Goal: Information Seeking & Learning: Learn about a topic

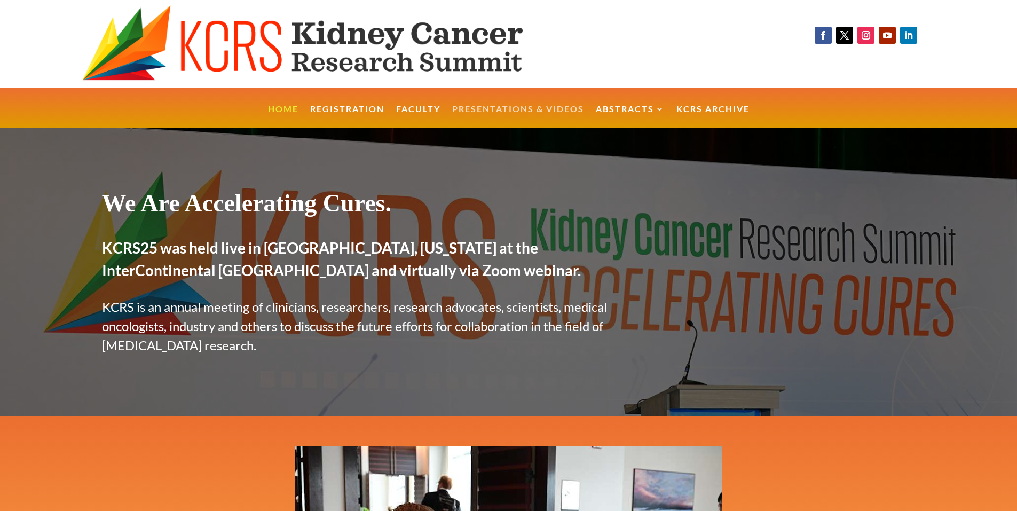
click at [562, 110] on link "Presentations & Videos" at bounding box center [518, 116] width 132 height 23
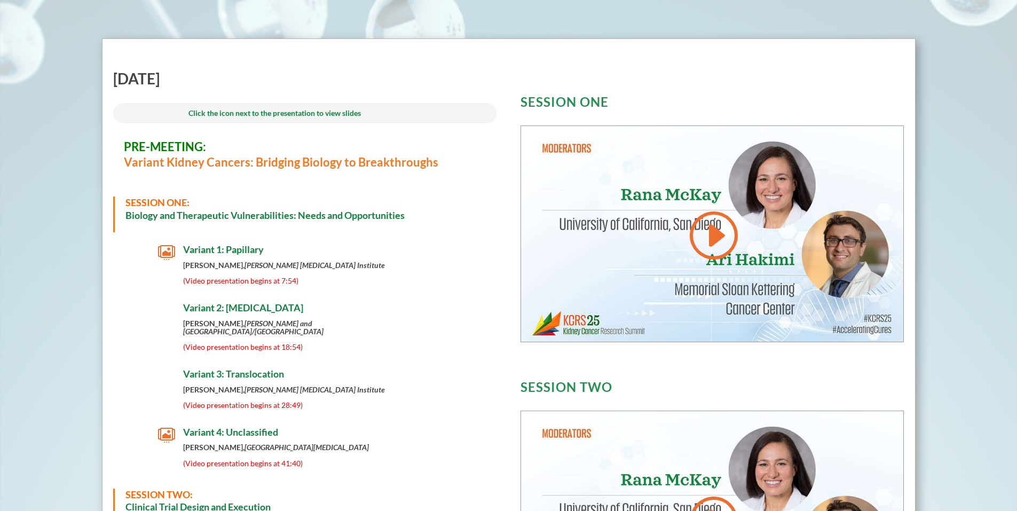
scroll to position [384, 0]
drag, startPoint x: 124, startPoint y: 213, endPoint x: 410, endPoint y: 213, distance: 286.0
click at [410, 213] on div "SESSION ONE: Biology and Therapeutic Vulnerabilities: Needs and Opportunities" at bounding box center [305, 215] width 384 height 36
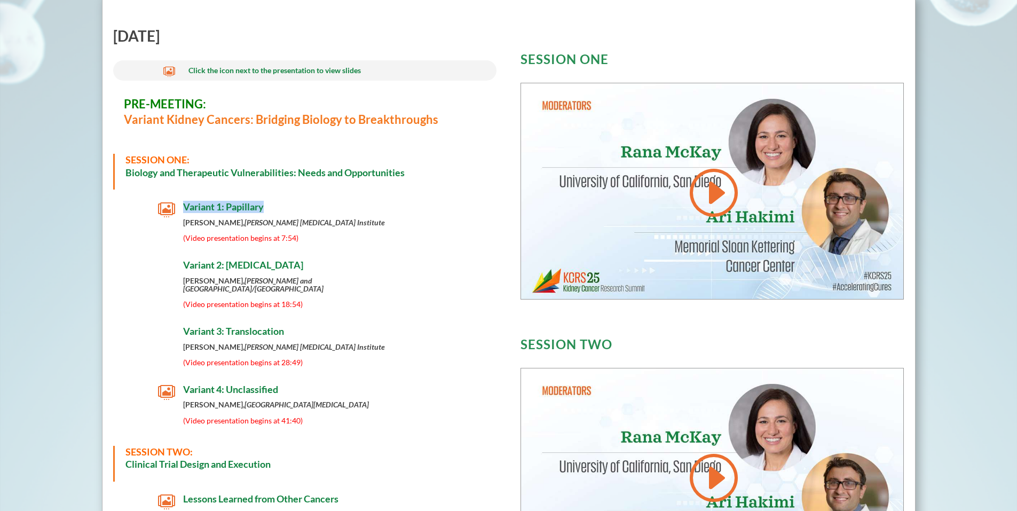
drag, startPoint x: 182, startPoint y: 206, endPoint x: 263, endPoint y: 207, distance: 80.6
click at [263, 207] on span "Variant 1: Papillary" at bounding box center [223, 207] width 81 height 12
click at [301, 282] on em "[PERSON_NAME] and [GEOGRAPHIC_DATA]/[GEOGRAPHIC_DATA]" at bounding box center [253, 284] width 140 height 17
click at [262, 383] on span "Variant 4: Unclassified" at bounding box center [230, 389] width 95 height 12
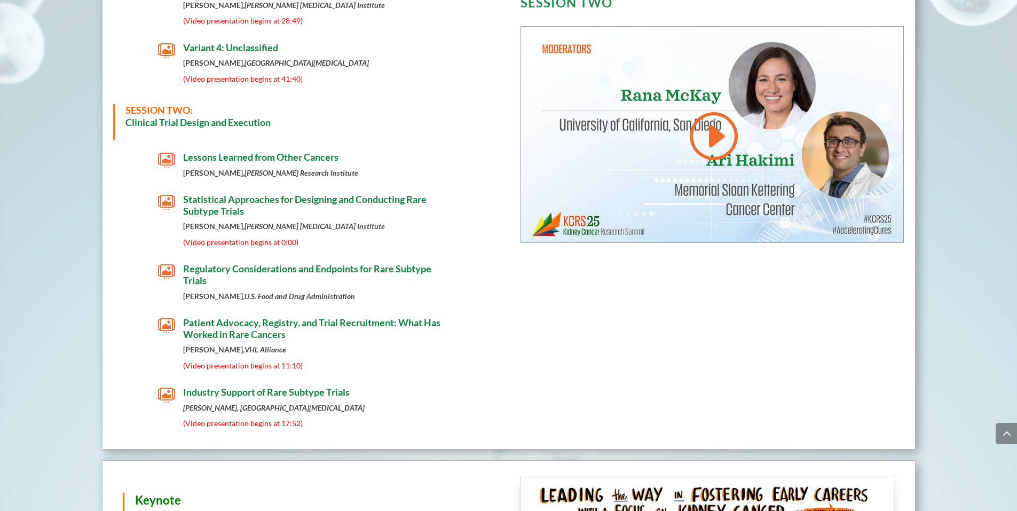
scroll to position [854, 0]
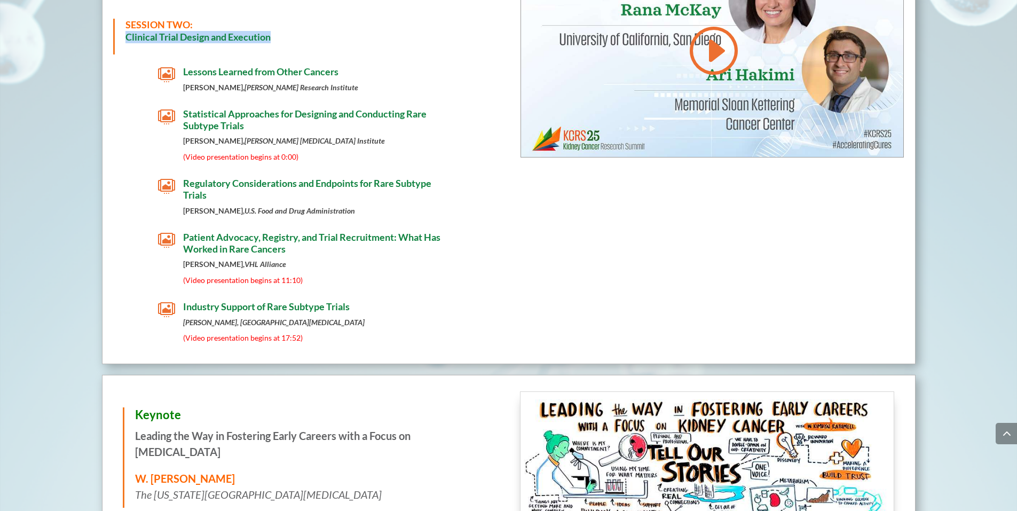
drag, startPoint x: 126, startPoint y: 30, endPoint x: 276, endPoint y: 36, distance: 150.1
click at [276, 36] on h3 "SESSION TWO: Clinical Trial Design and Execution" at bounding box center [305, 34] width 361 height 30
copy strong "Clinical Trial Design and Execution"
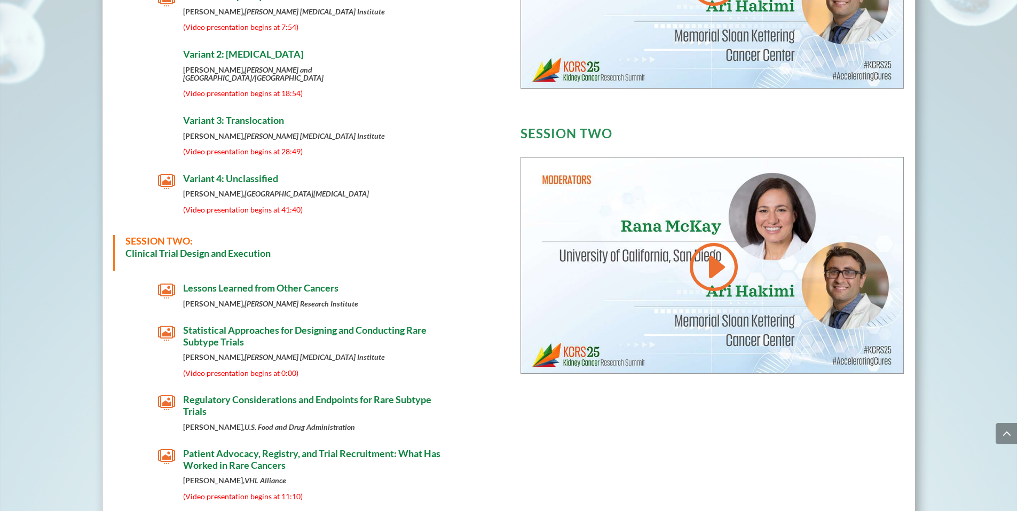
scroll to position [640, 0]
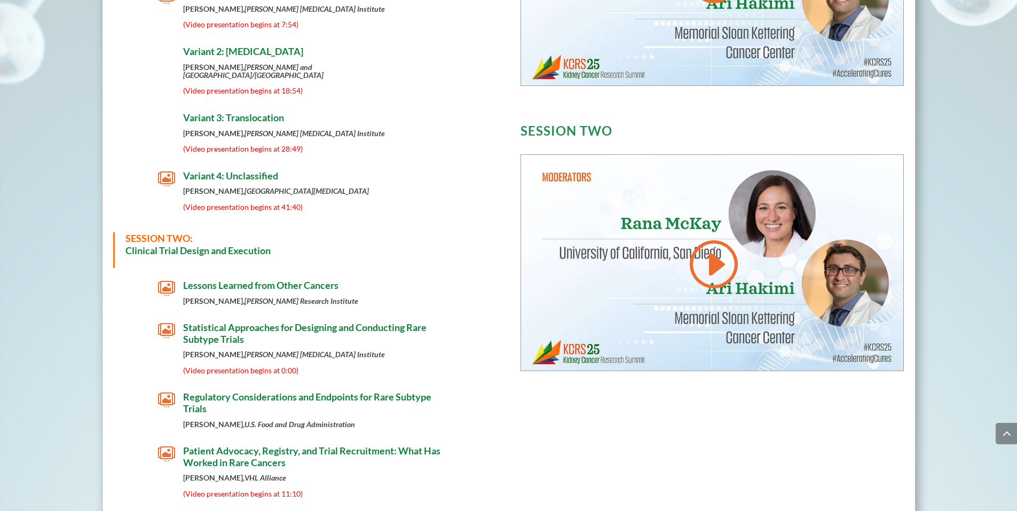
drag, startPoint x: 209, startPoint y: 276, endPoint x: 244, endPoint y: 277, distance: 35.2
click at [244, 279] on span "Lessons Learned from Other Cancers" at bounding box center [260, 285] width 155 height 12
drag, startPoint x: 184, startPoint y: 277, endPoint x: 344, endPoint y: 274, distance: 160.1
click at [344, 280] on h4 "Lessons Learned from Other Cancers" at bounding box center [317, 288] width 268 height 17
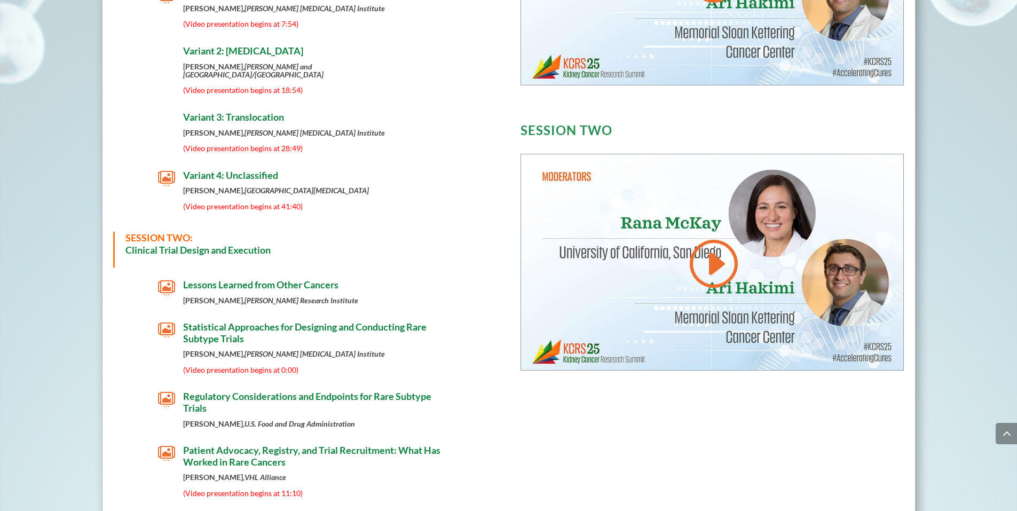
scroll to position [640, 0]
drag, startPoint x: 212, startPoint y: 280, endPoint x: 225, endPoint y: 276, distance: 13.9
click at [225, 279] on span "Lessons Learned from Other Cancers" at bounding box center [260, 285] width 155 height 12
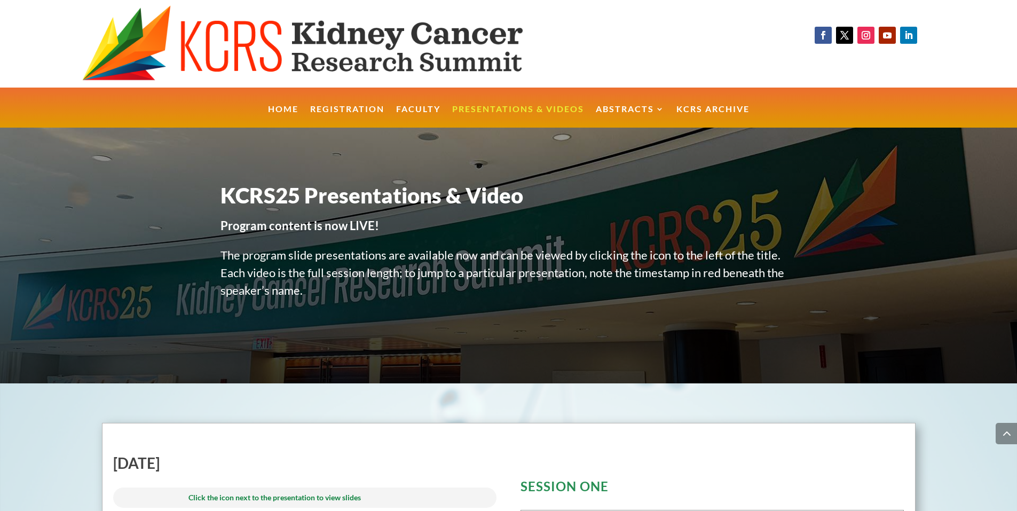
scroll to position [640, 0]
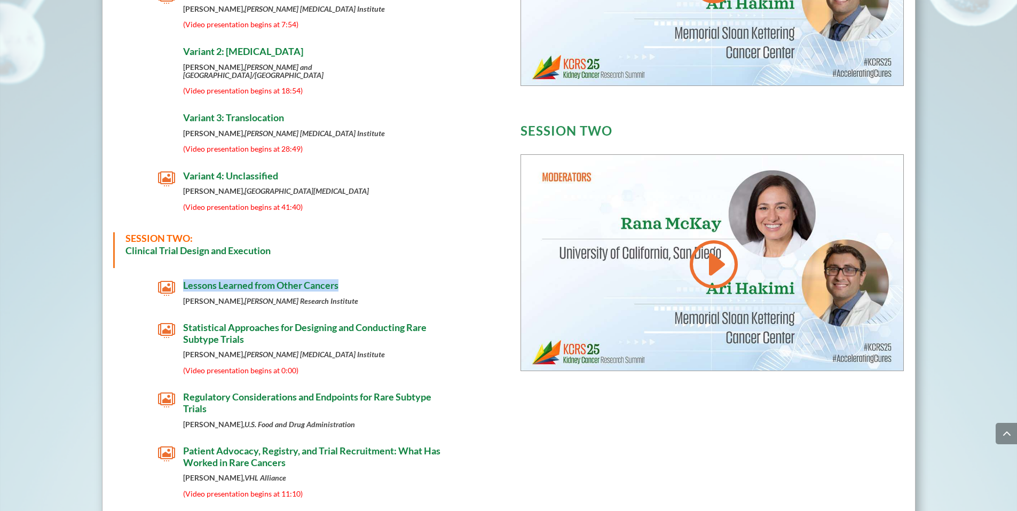
drag, startPoint x: 182, startPoint y: 276, endPoint x: 334, endPoint y: 282, distance: 151.1
click at [344, 280] on h4 "Lessons Learned from Other Cancers" at bounding box center [317, 288] width 268 height 17
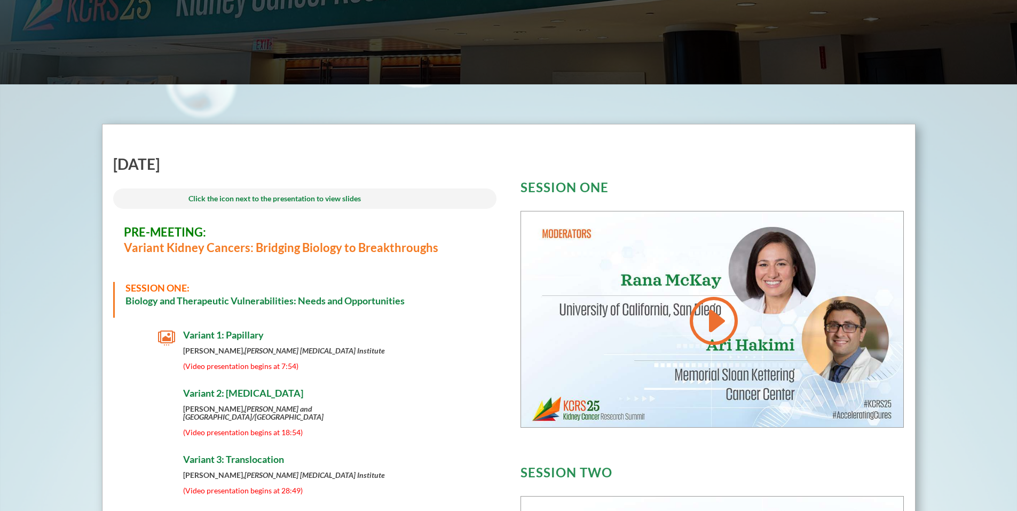
scroll to position [384, 0]
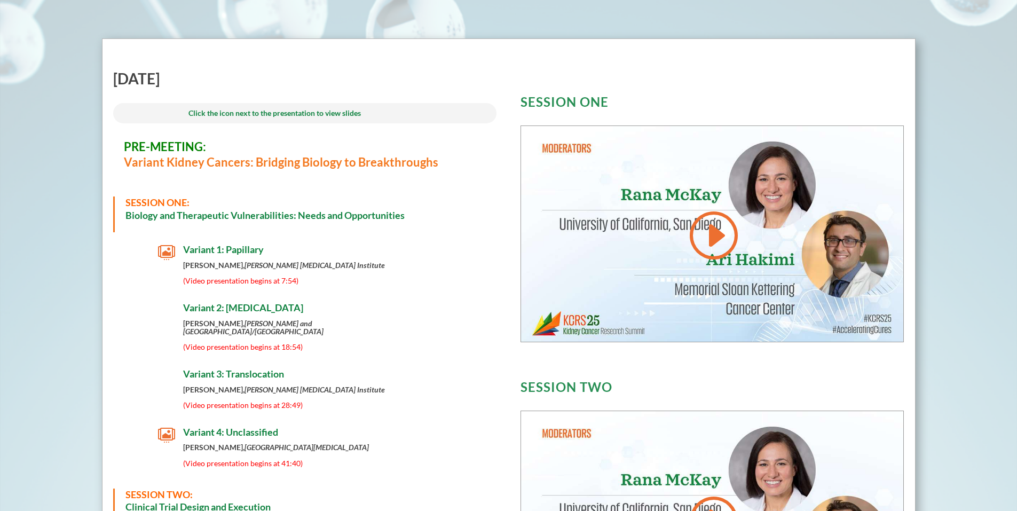
drag, startPoint x: 126, startPoint y: 146, endPoint x: 343, endPoint y: 351, distance: 298.2
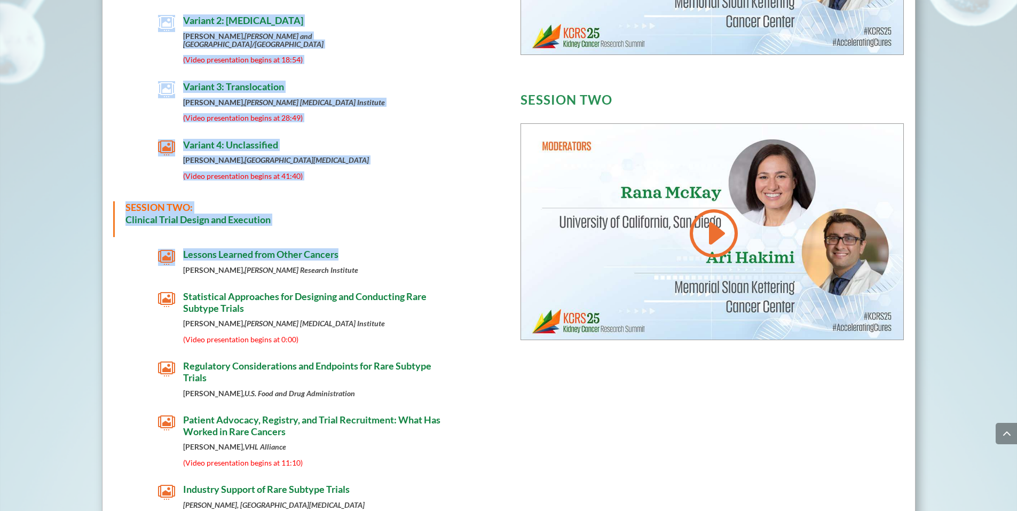
scroll to position [742, 0]
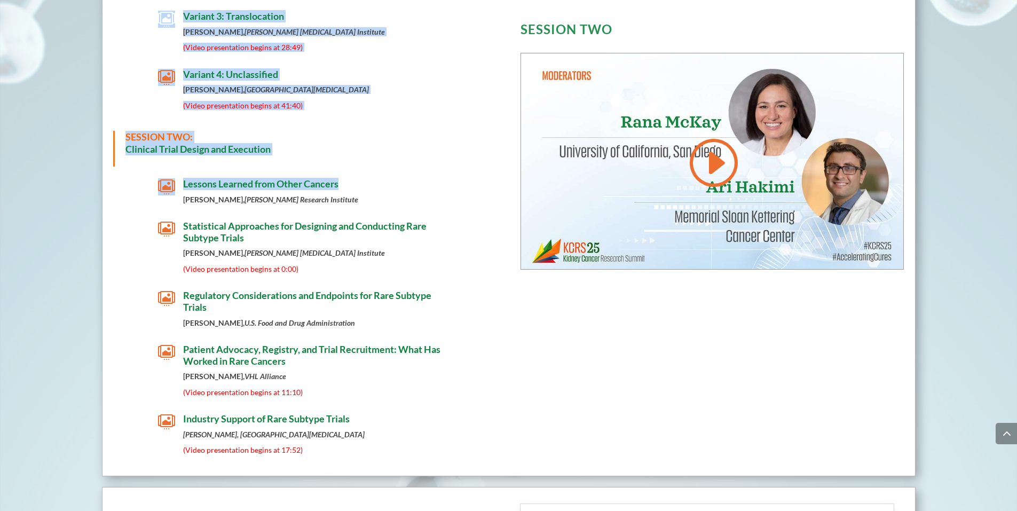
click at [237, 356] on span "Patient Advocacy, Registry, and Trial Recruitment: What Has Worked in Rare Canc…" at bounding box center [311, 354] width 257 height 23
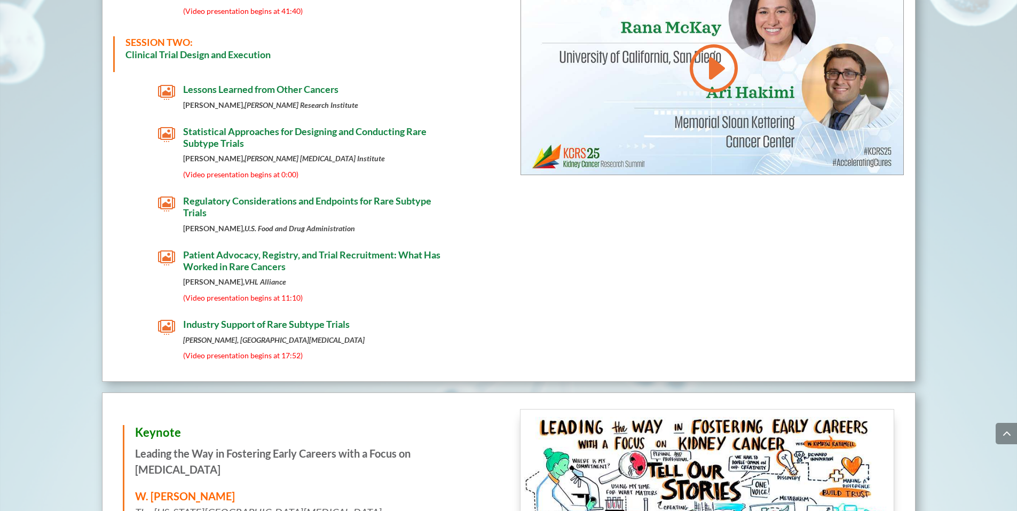
scroll to position [846, 0]
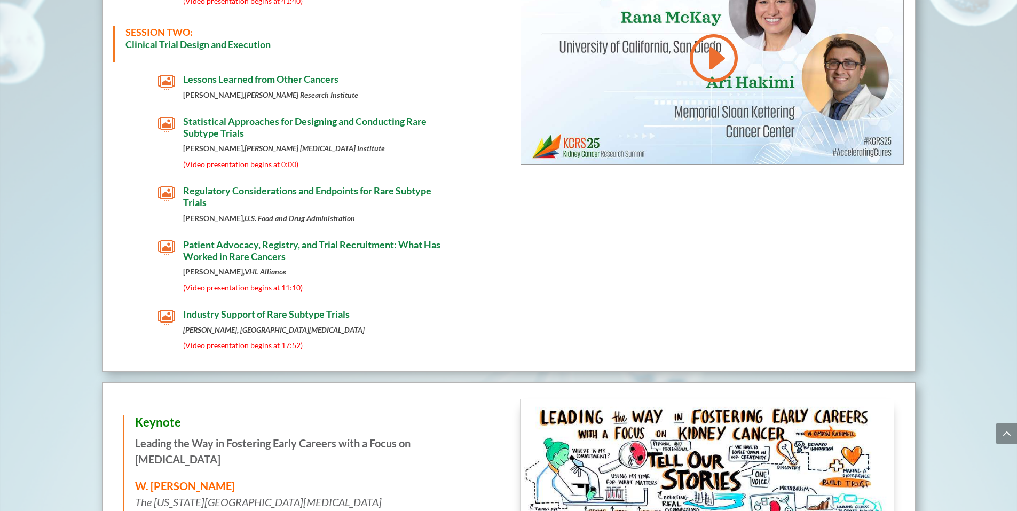
click at [247, 185] on span "Regulatory Considerations and Endpoints for Rare Subtype Trials" at bounding box center [307, 196] width 248 height 23
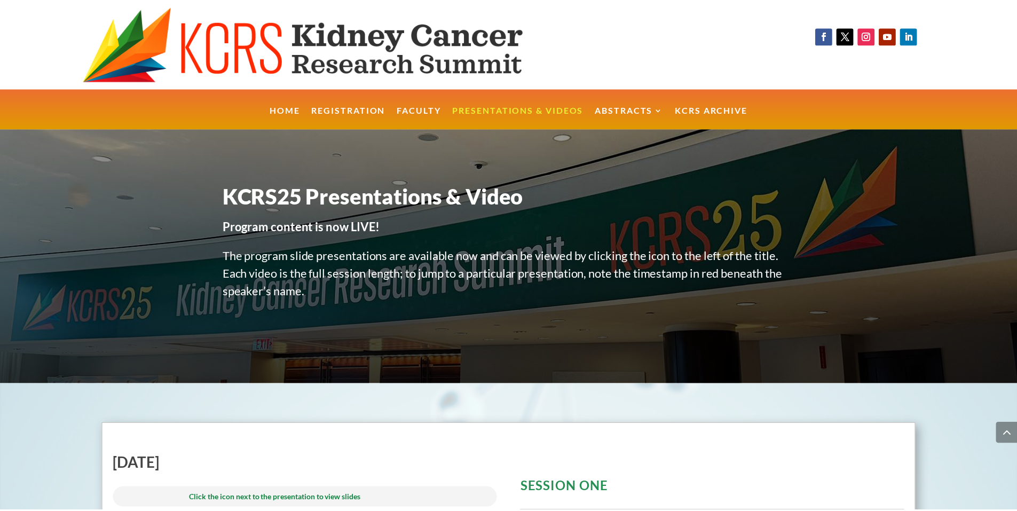
scroll to position [846, 0]
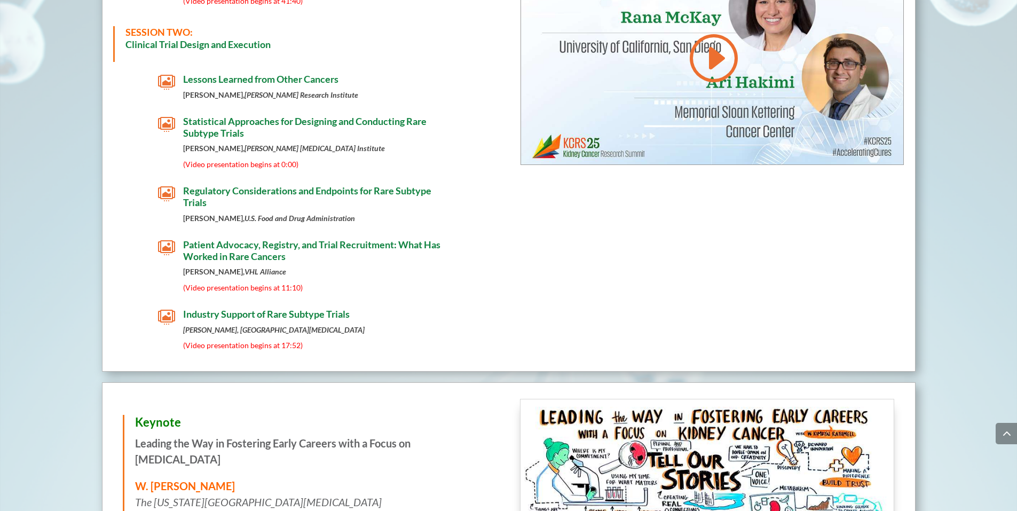
click at [229, 313] on h4 "Industry Support of Rare Subtype Trials" at bounding box center [317, 316] width 268 height 17
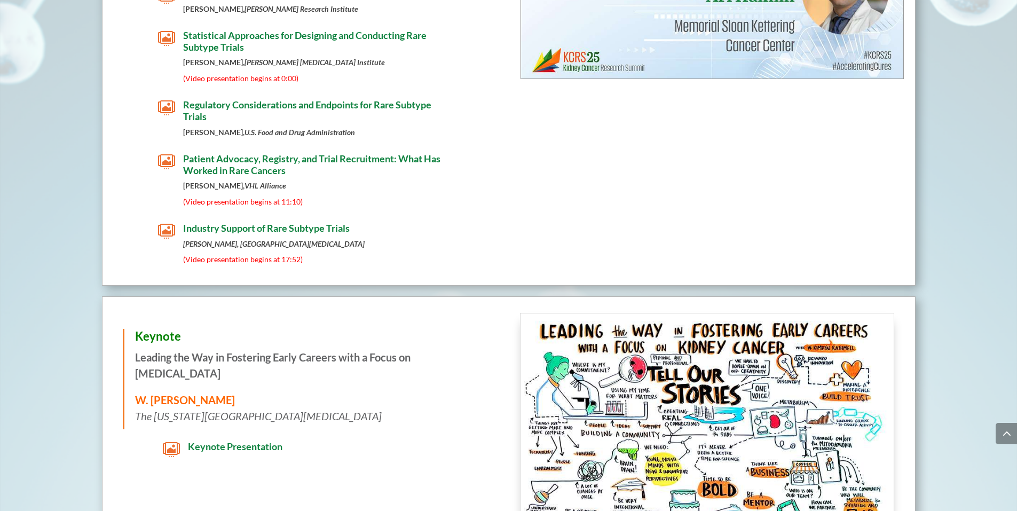
scroll to position [1188, 0]
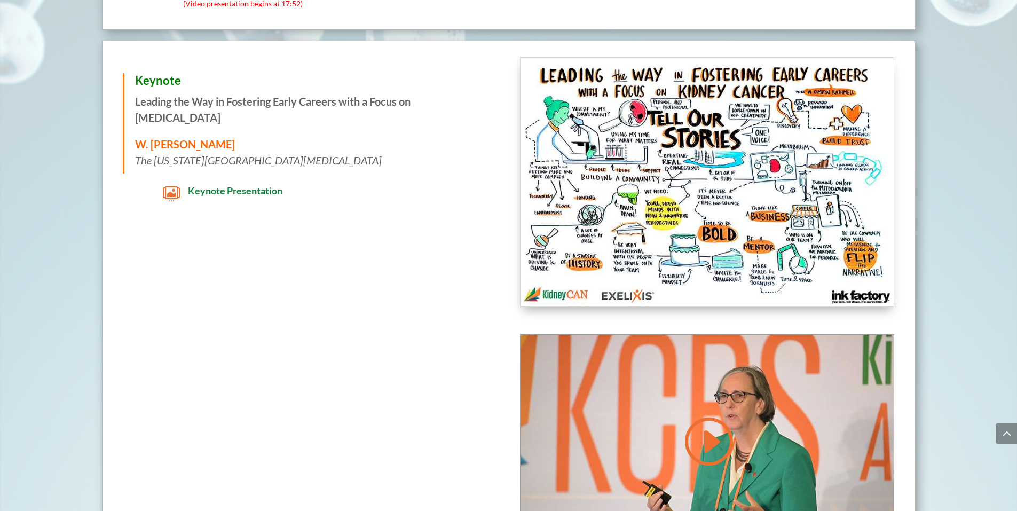
click at [216, 185] on span "Keynote Presentation" at bounding box center [235, 191] width 94 height 12
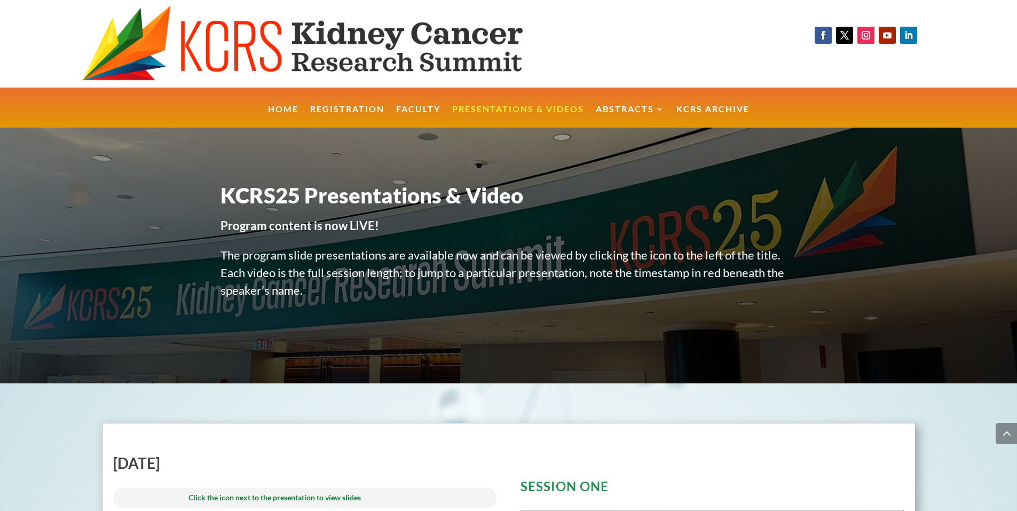
scroll to position [1017, 0]
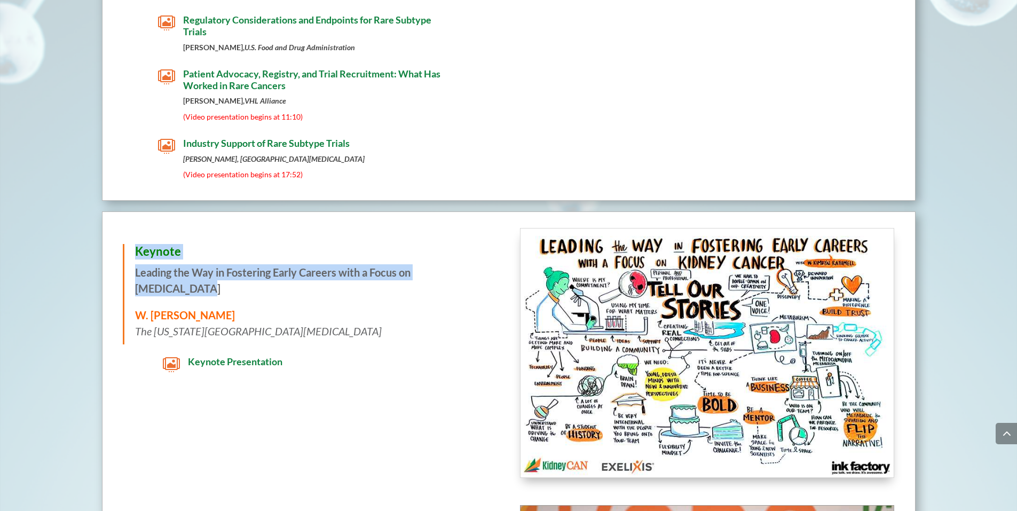
drag, startPoint x: 138, startPoint y: 242, endPoint x: 489, endPoint y: 268, distance: 352.6
click at [489, 268] on div "Keynote Leading the Way in Fostering Early Careers with a Focus on [MEDICAL_DAT…" at bounding box center [310, 294] width 374 height 101
copy div "Keynote Leading the Way in Fostering Early Careers with a Focus on [MEDICAL_DAT…"
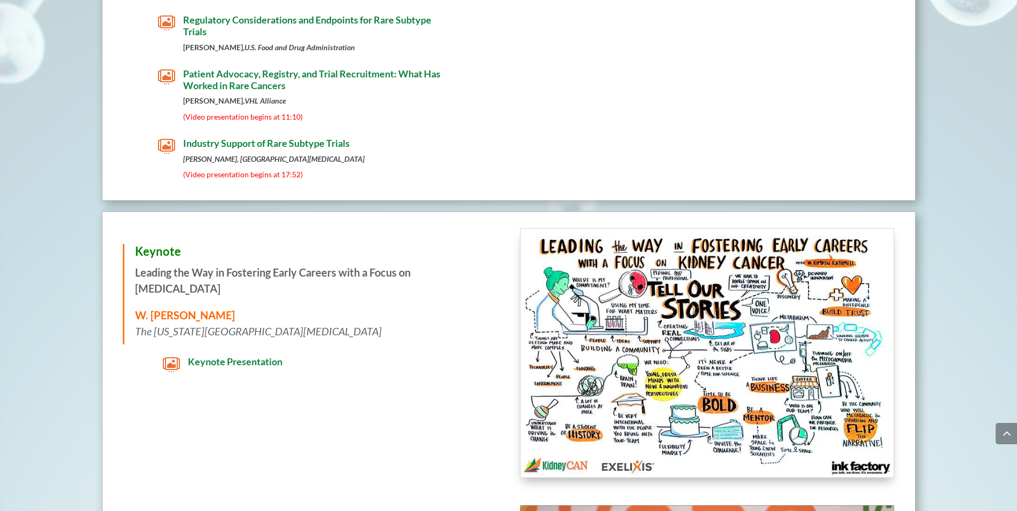
click at [216, 355] on span "Keynote Presentation" at bounding box center [235, 361] width 94 height 12
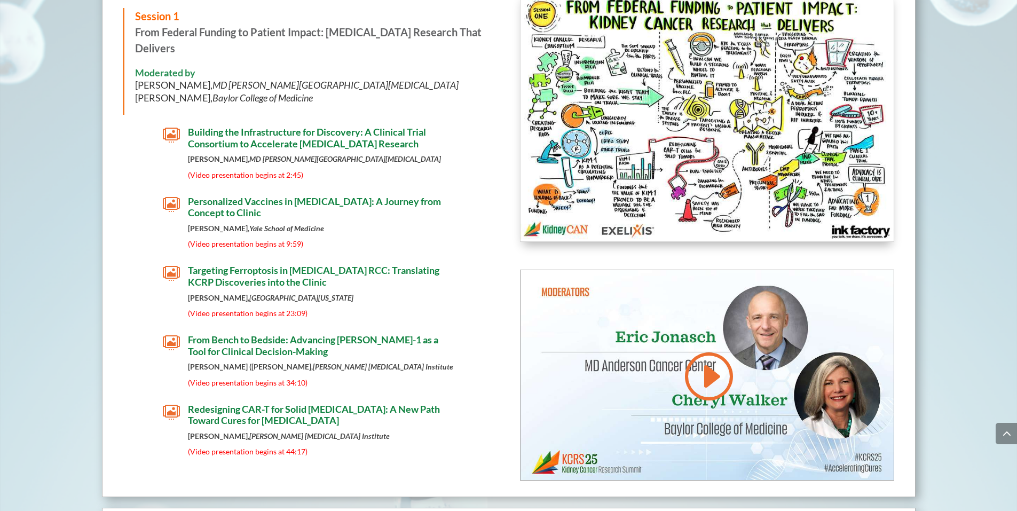
scroll to position [1700, 0]
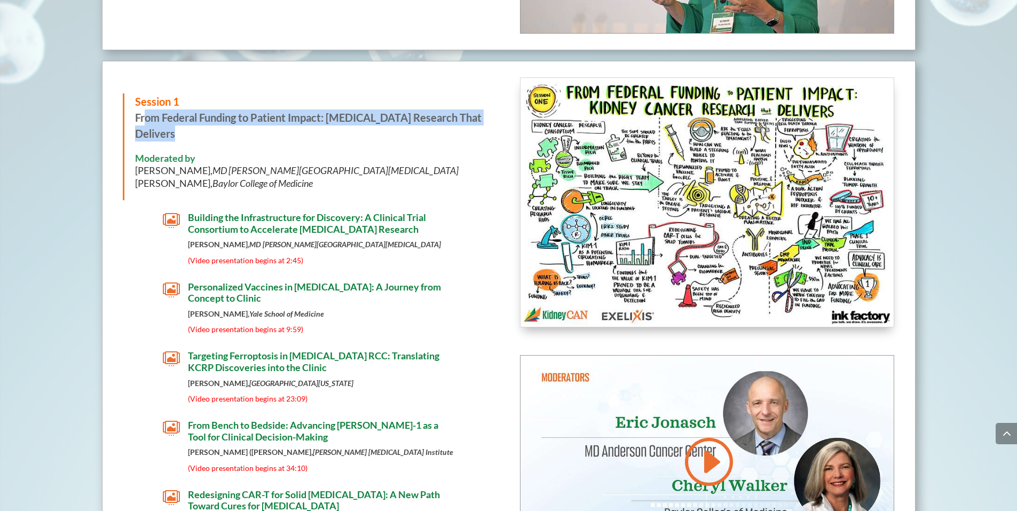
drag, startPoint x: 138, startPoint y: 110, endPoint x: 210, endPoint y: 118, distance: 73.1
click at [210, 118] on p "Session 1 From Federal Funding to Patient Impact: [MEDICAL_DATA] Research That …" at bounding box center [310, 122] width 351 height 59
drag, startPoint x: 137, startPoint y: 108, endPoint x: 185, endPoint y: 124, distance: 51.1
click at [185, 124] on p "Session 1 From Federal Funding to Patient Impact: Kidney Cancer Research That D…" at bounding box center [310, 122] width 351 height 59
copy strong "From Federal Funding to Patient Impact: [MEDICAL_DATA] Research That Delivers"
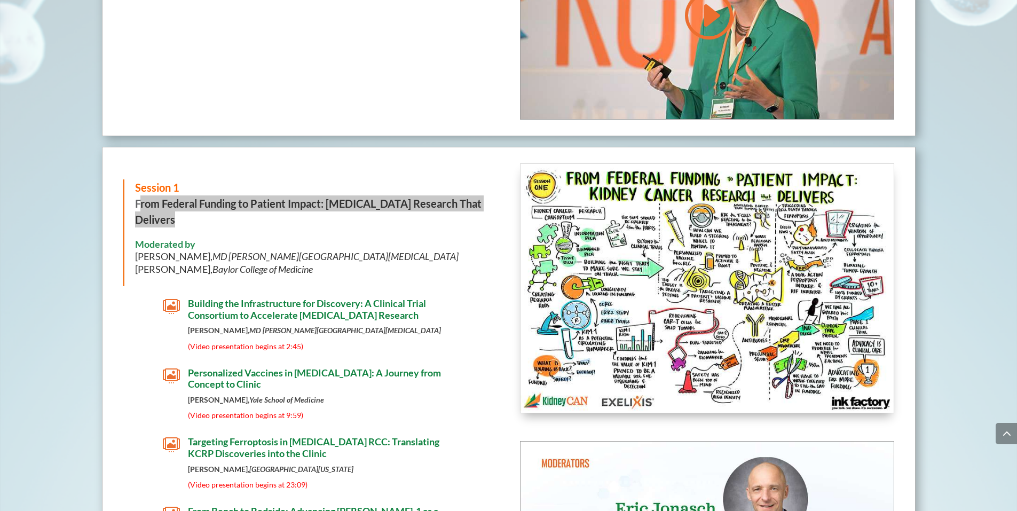
scroll to position [1615, 0]
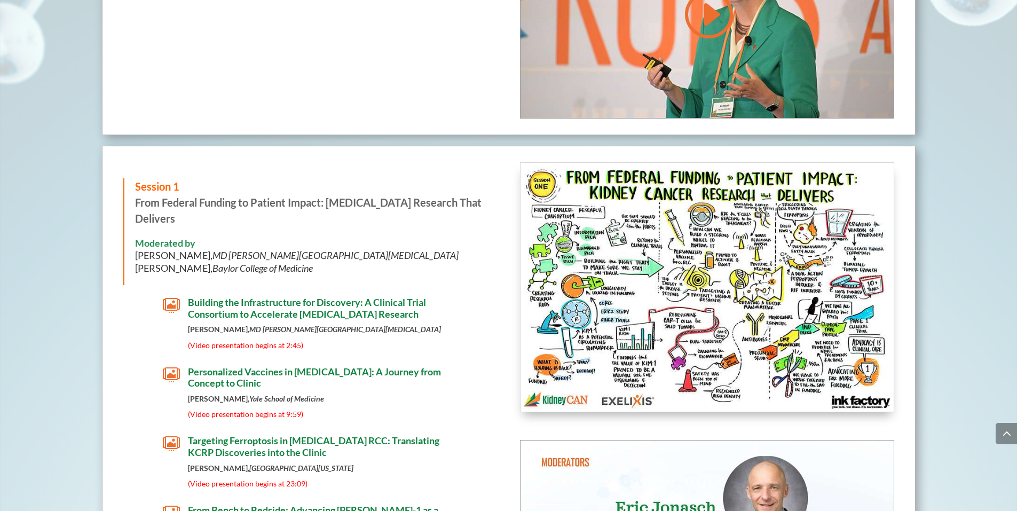
click at [253, 301] on span "Building the Infrastructure for Discovery: A Clinical Trial Consortium to Accel…" at bounding box center [307, 307] width 238 height 23
click at [232, 377] on span "Personalized Vaccines in [MEDICAL_DATA]: A Journey from Concept to Clinic" at bounding box center [314, 376] width 253 height 23
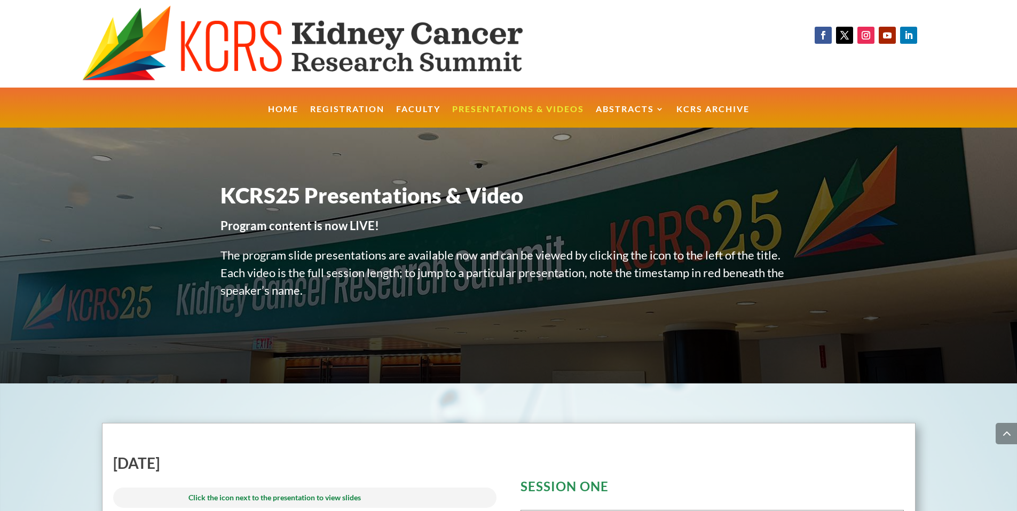
scroll to position [1615, 0]
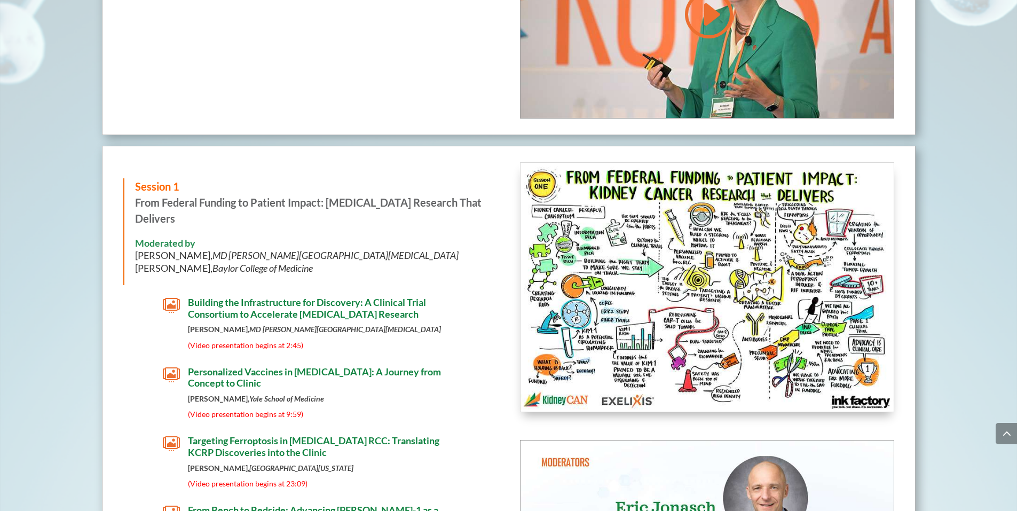
click at [265, 437] on span "Targeting Ferroptosis in [MEDICAL_DATA] RCC: Translating KCRP Discoveries into …" at bounding box center [313, 445] width 251 height 23
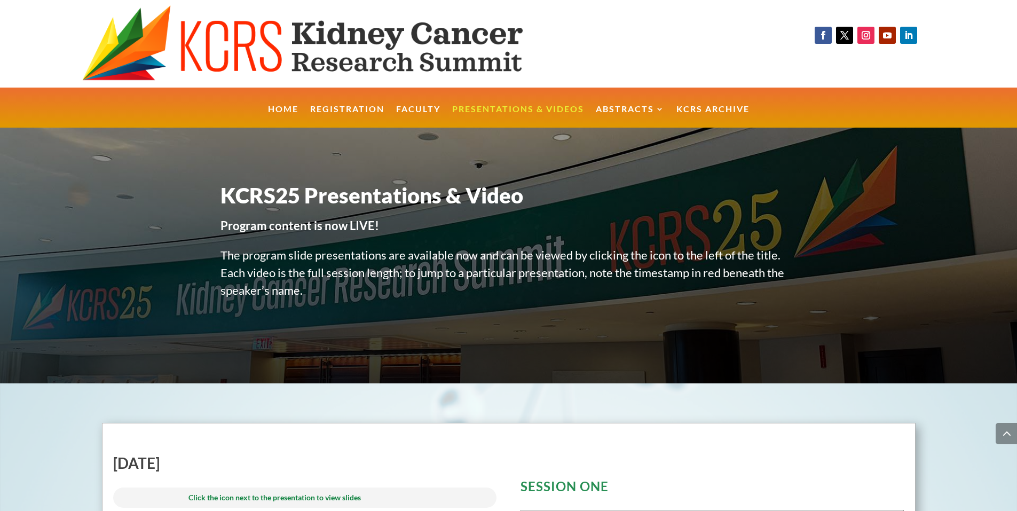
drag, startPoint x: 232, startPoint y: 219, endPoint x: 240, endPoint y: 165, distance: 55.0
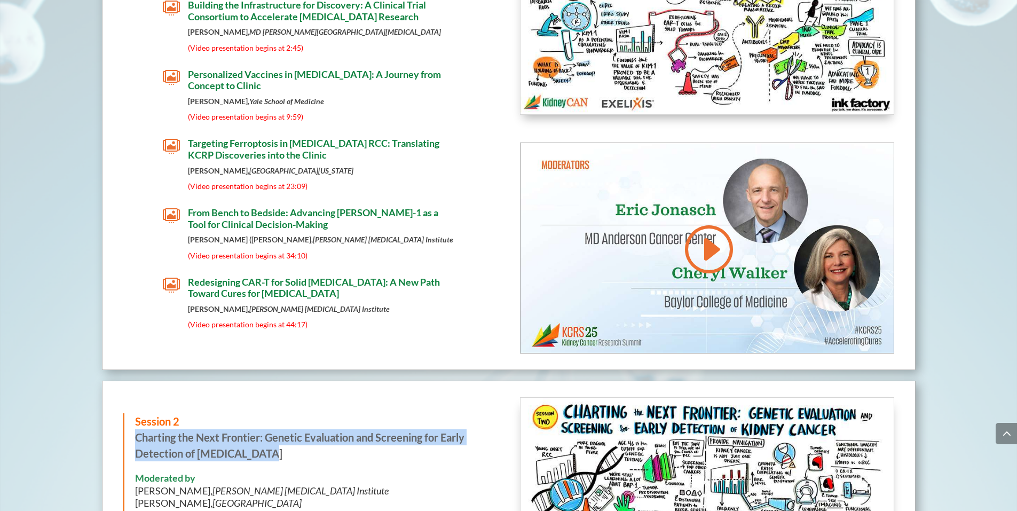
scroll to position [1871, 0]
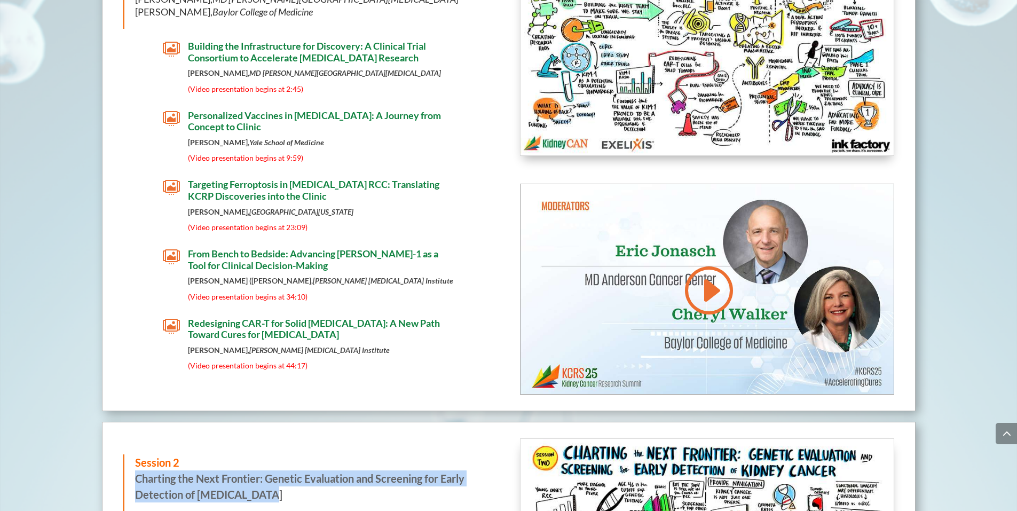
drag, startPoint x: 241, startPoint y: 445, endPoint x: 128, endPoint y: 469, distance: 115.1
click at [128, 469] on div "Session 2 Charting the Next Frontier: Genetic Evaluation and Screening for Earl…" at bounding box center [310, 507] width 374 height 107
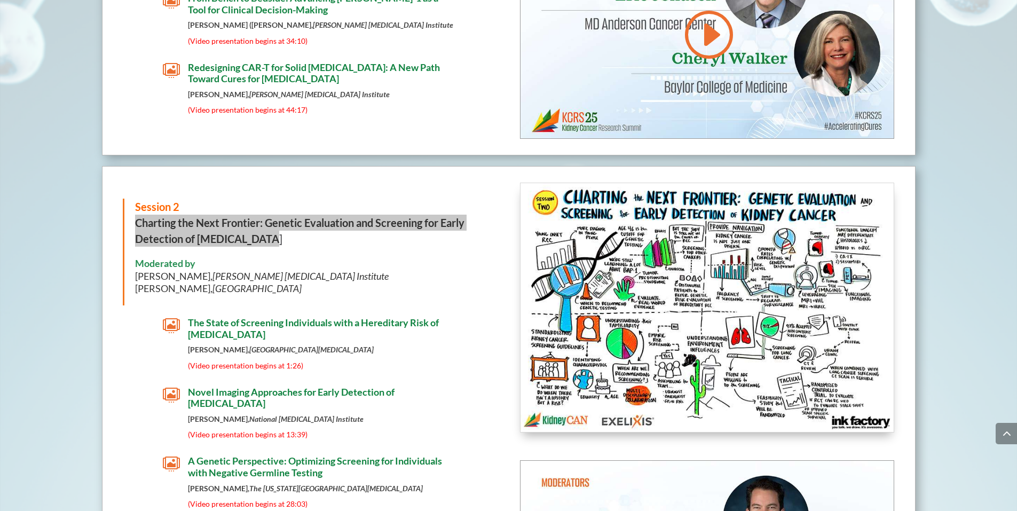
scroll to position [2127, 0]
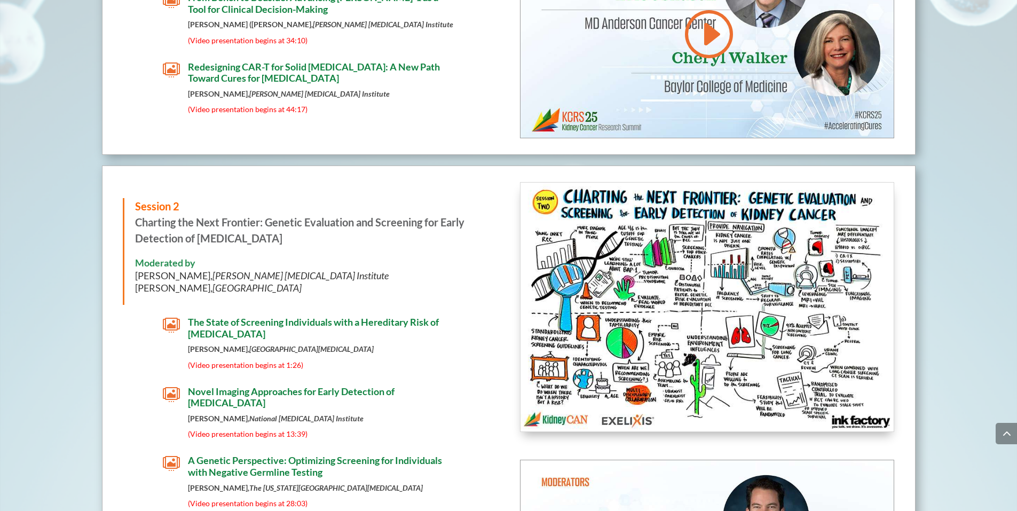
click at [283, 316] on span "The State of Screening Individuals with a Hereditary Risk of [MEDICAL_DATA]" at bounding box center [313, 327] width 251 height 23
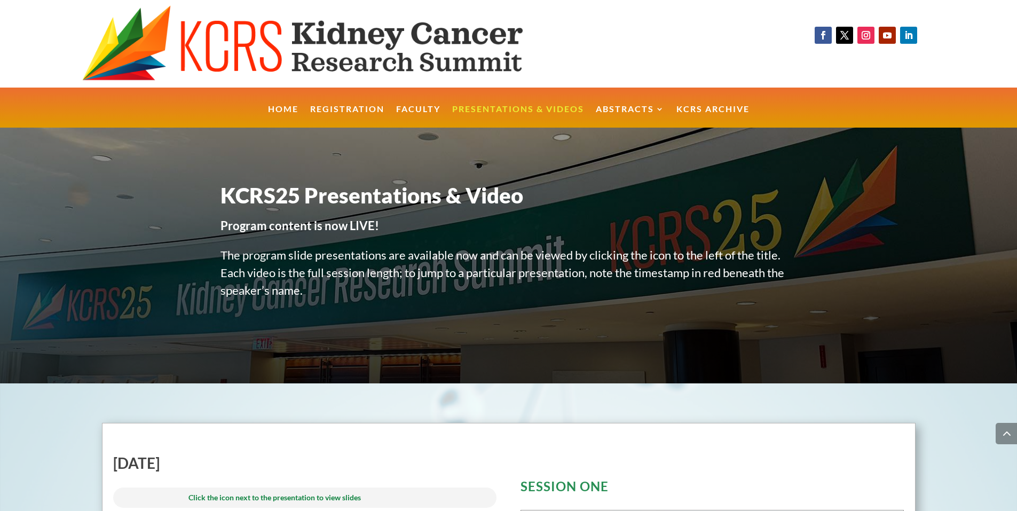
scroll to position [2127, 0]
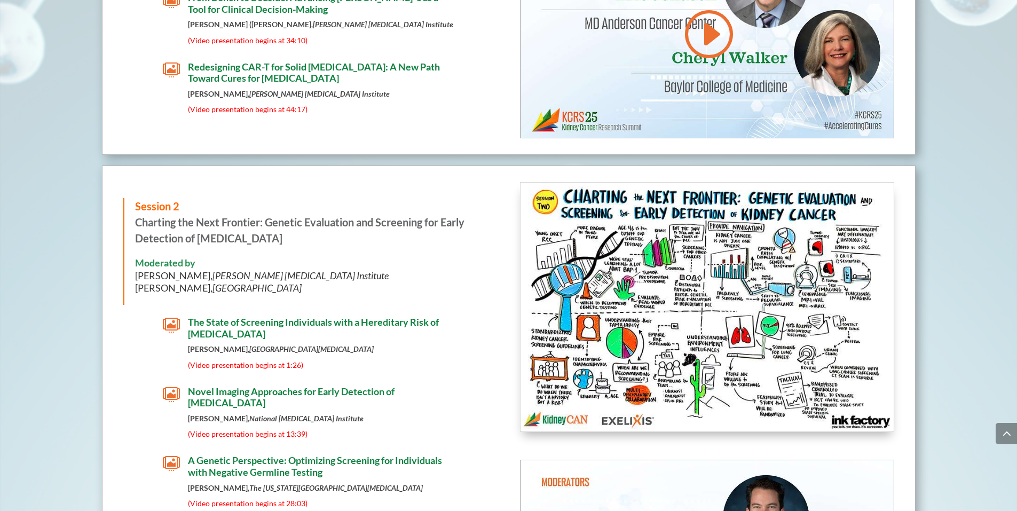
click at [299, 390] on h4 "Novel Imaging Approaches for Early Detection of [MEDICAL_DATA]" at bounding box center [322, 400] width 268 height 28
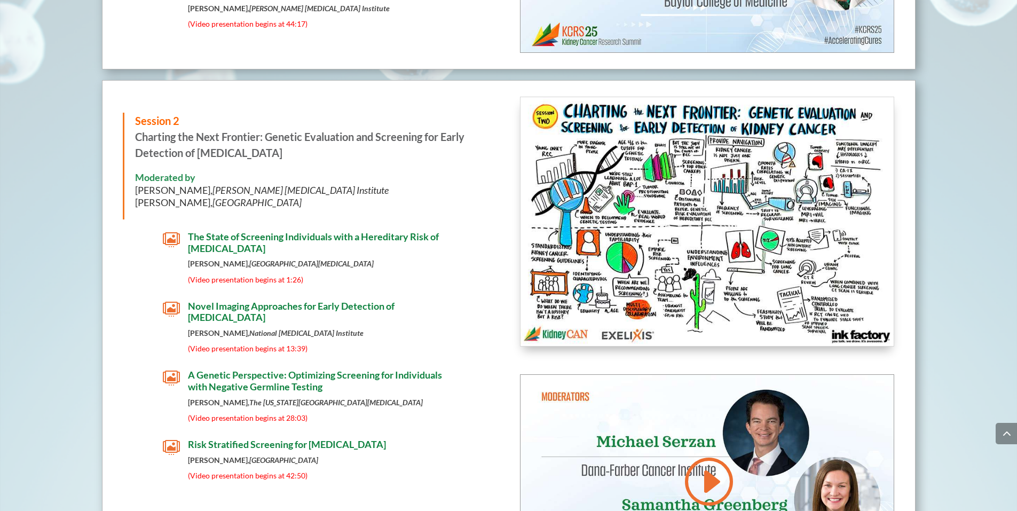
scroll to position [2212, 0]
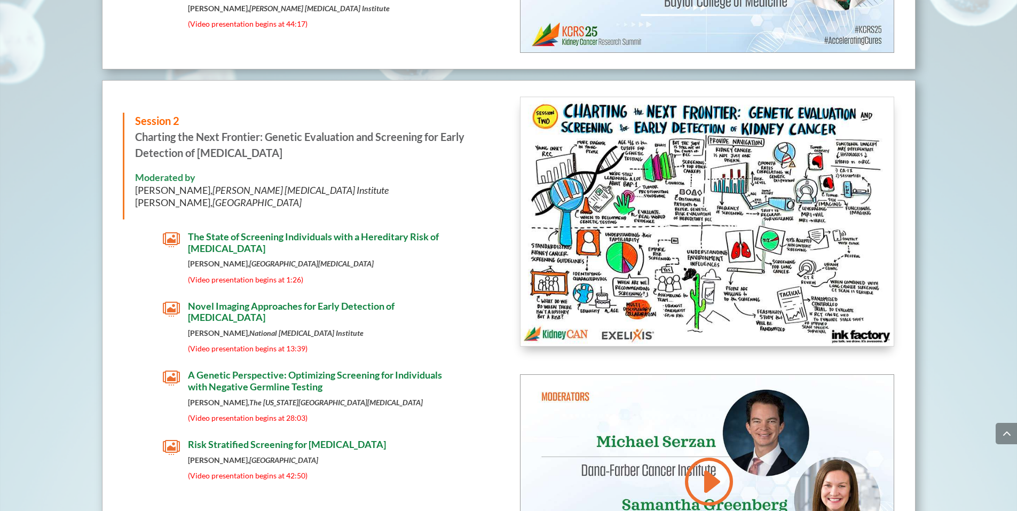
scroll to position [2212, 0]
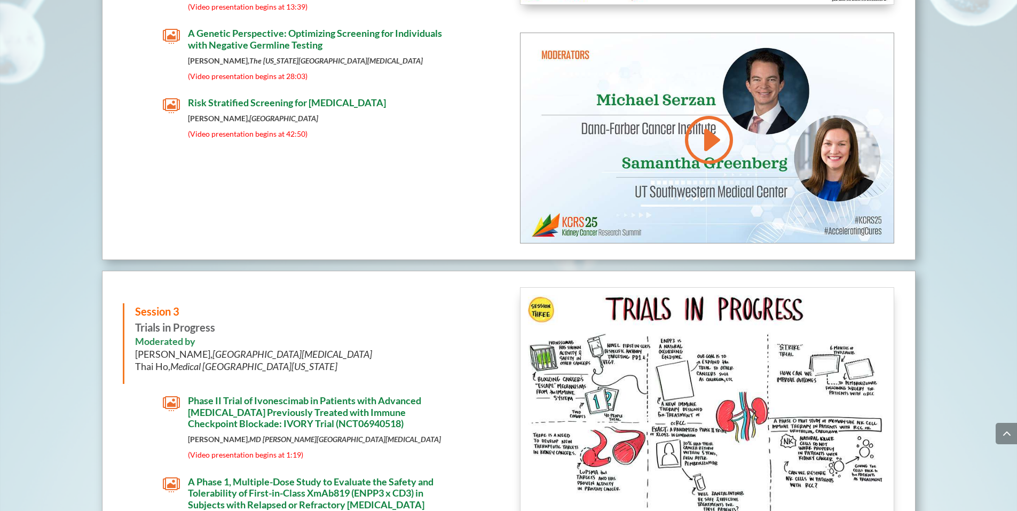
drag, startPoint x: 220, startPoint y: 318, endPoint x: 134, endPoint y: 314, distance: 86.5
click at [134, 314] on div "Session 3 Trials in Progress Moderated by [PERSON_NAME], [GEOGRAPHIC_DATA][MEDI…" at bounding box center [310, 343] width 374 height 80
copy strong "Trials in Progress"
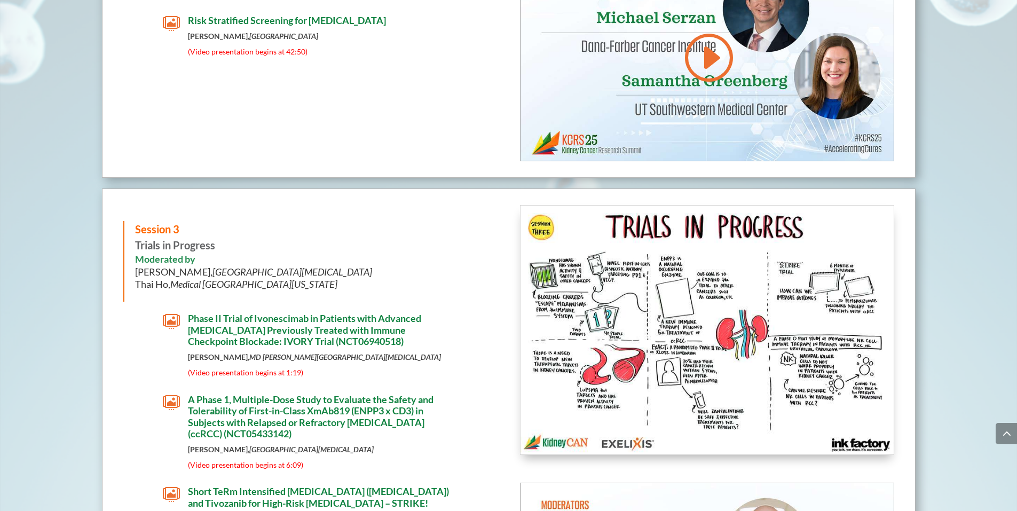
scroll to position [2810, 0]
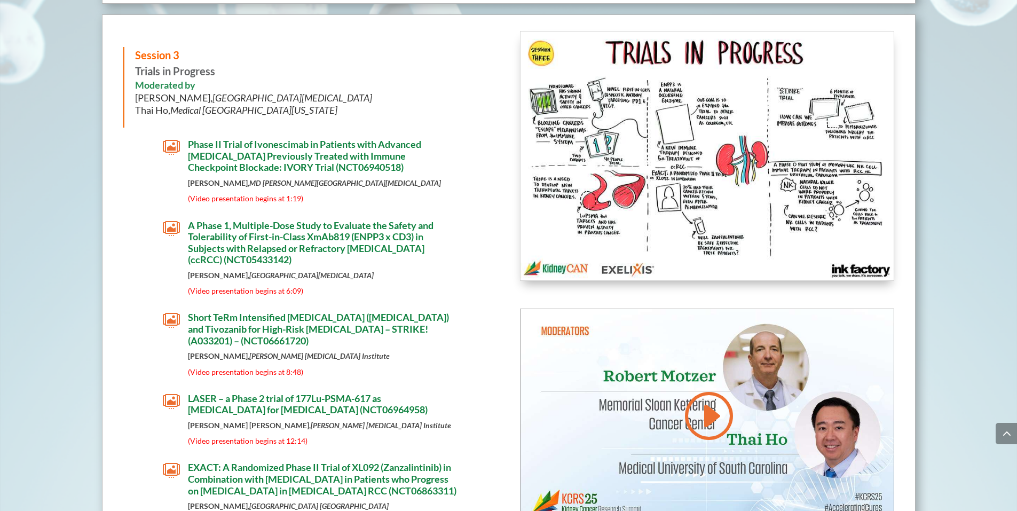
click at [293, 142] on span "Phase II Trial of Ivonescimab in Patients with Advanced [MEDICAL_DATA] Previous…" at bounding box center [304, 155] width 233 height 35
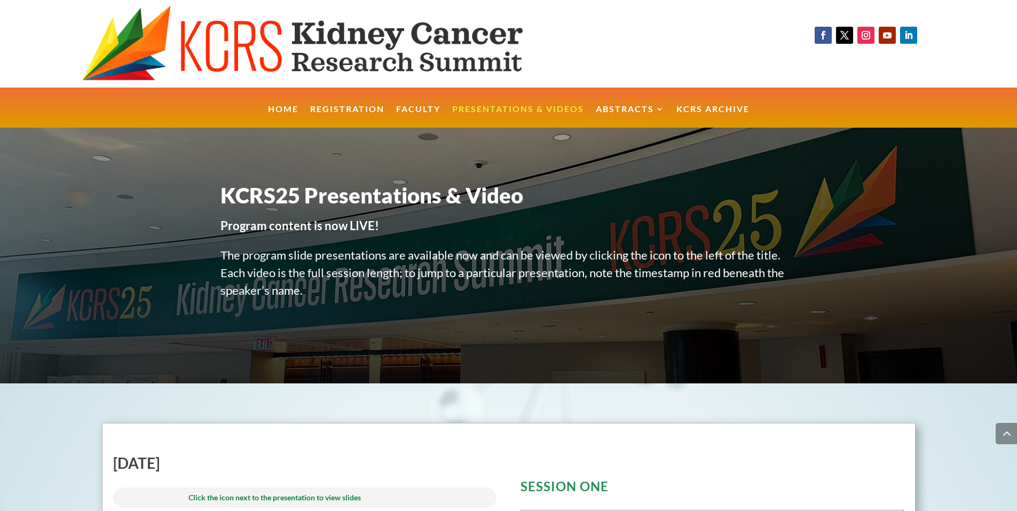
scroll to position [2810, 0]
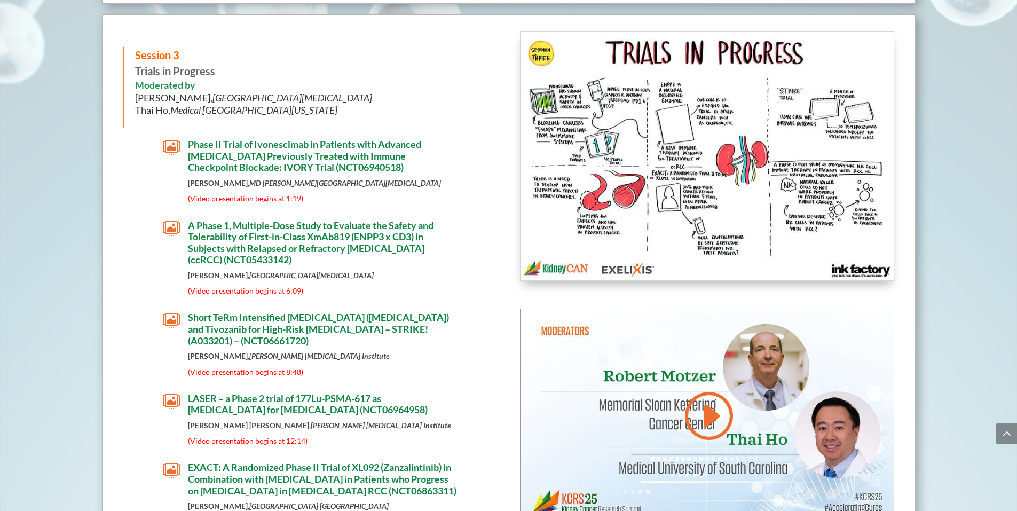
click at [268, 229] on span "A Phase 1, Multiple-Dose Study to Evaluate the Safety and Tolerability of First…" at bounding box center [310, 242] width 245 height 46
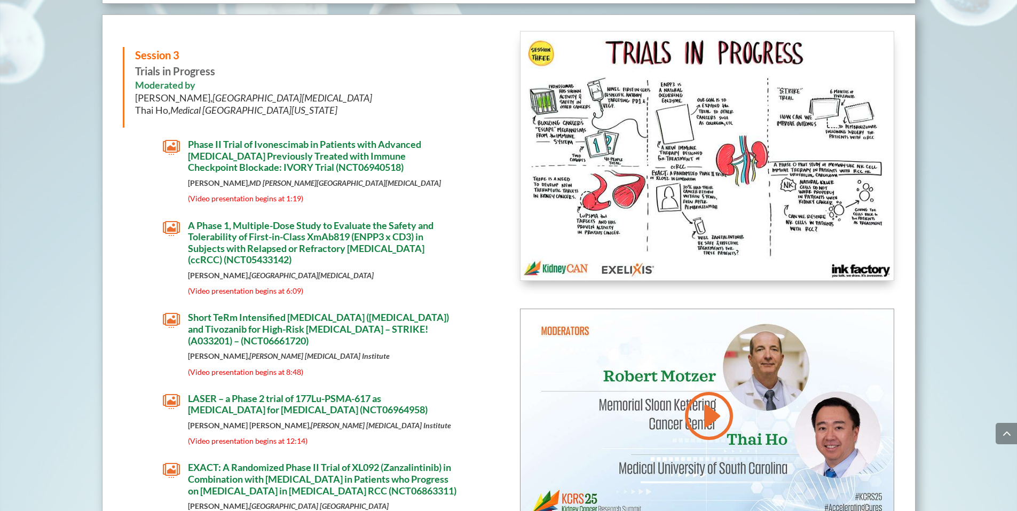
scroll to position [2810, 0]
click at [284, 323] on span "Short TeRm Intensified [MEDICAL_DATA] ([MEDICAL_DATA]) and Tivozanib for High-R…" at bounding box center [318, 328] width 261 height 35
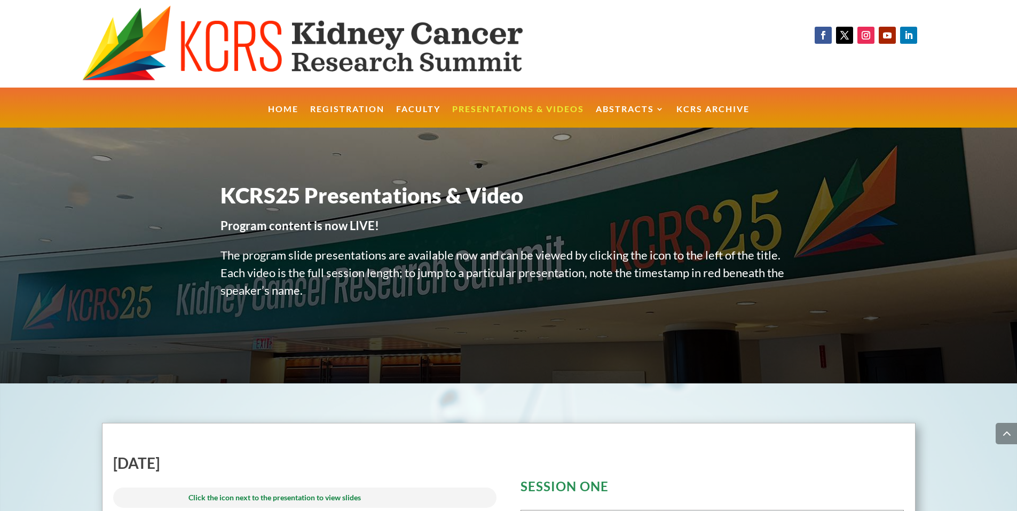
scroll to position [2810, 0]
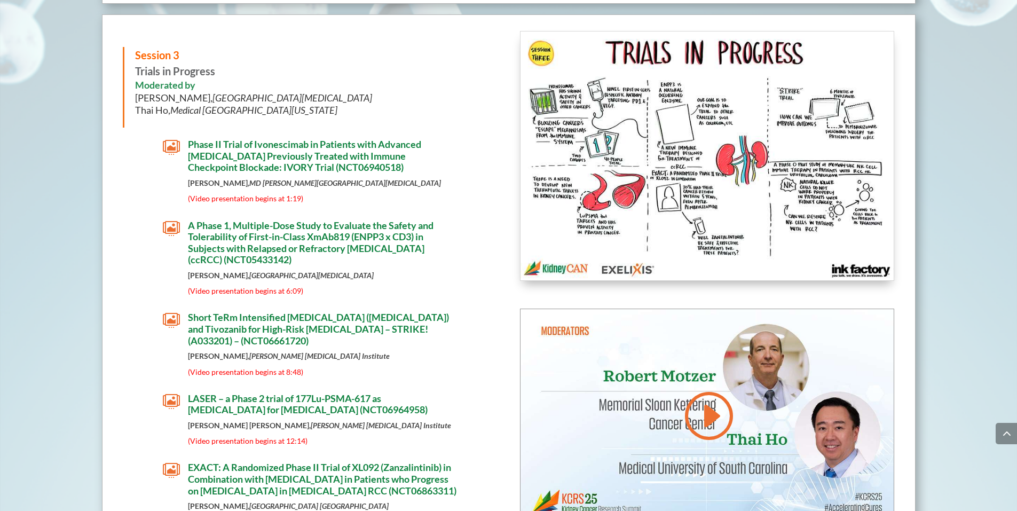
click at [276, 395] on span "LASER – a Phase 2 trial of 177Lu-PSMA-617 as [MEDICAL_DATA] for [MEDICAL_DATA] …" at bounding box center [308, 403] width 240 height 23
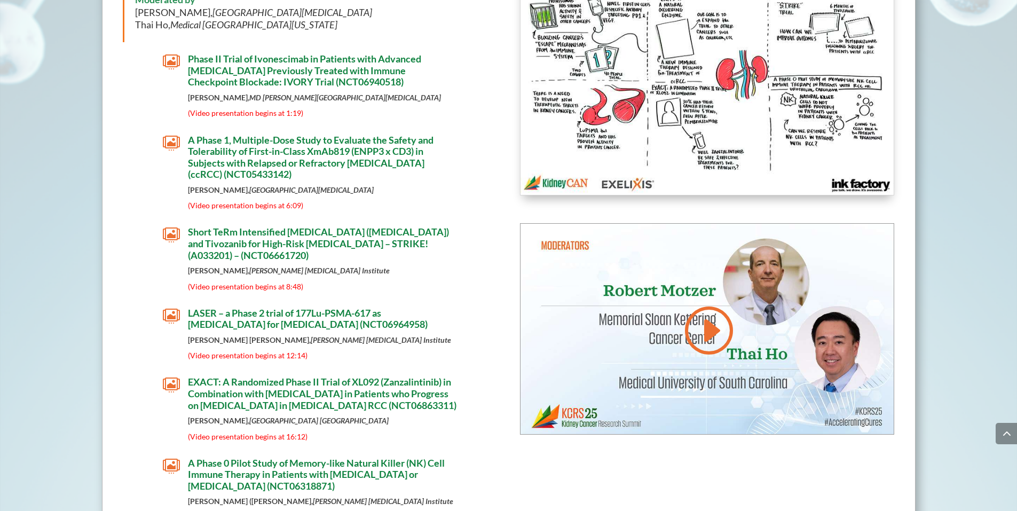
scroll to position [2938, 0]
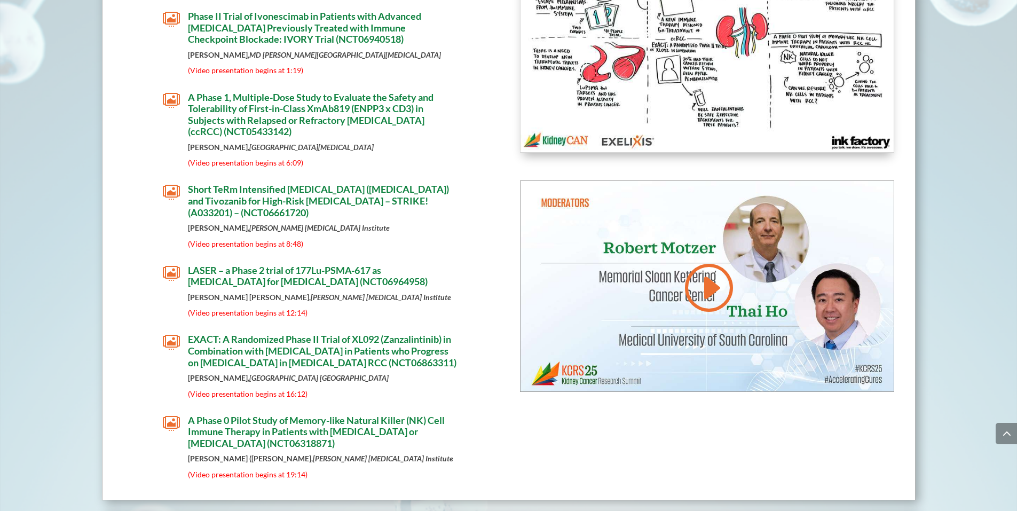
click at [239, 334] on span "EXACT: A Randomized Phase II Trial of XL092 (Zanzalintinib) in Combination with…" at bounding box center [322, 350] width 268 height 35
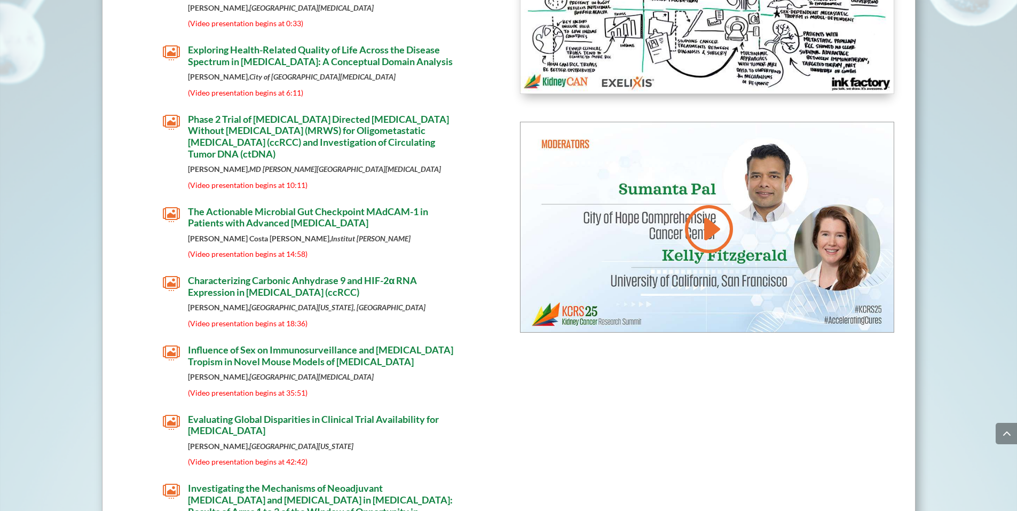
scroll to position [3280, 0]
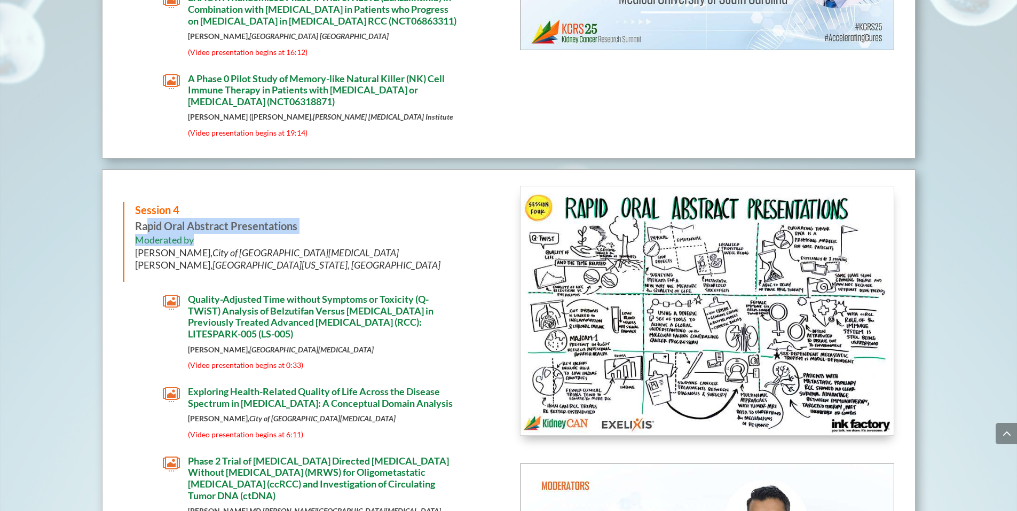
drag, startPoint x: 139, startPoint y: 221, endPoint x: 245, endPoint y: 228, distance: 105.9
click at [248, 227] on div "Session 4 Rapid Oral Abstract Presentations Moderated by [PERSON_NAME], [GEOGRA…" at bounding box center [310, 239] width 351 height 75
click at [181, 234] on h6 "Moderated by Sumanta Pal, City of Hope Comprehensive Cancer Center Kelly Fitzge…" at bounding box center [310, 255] width 351 height 43
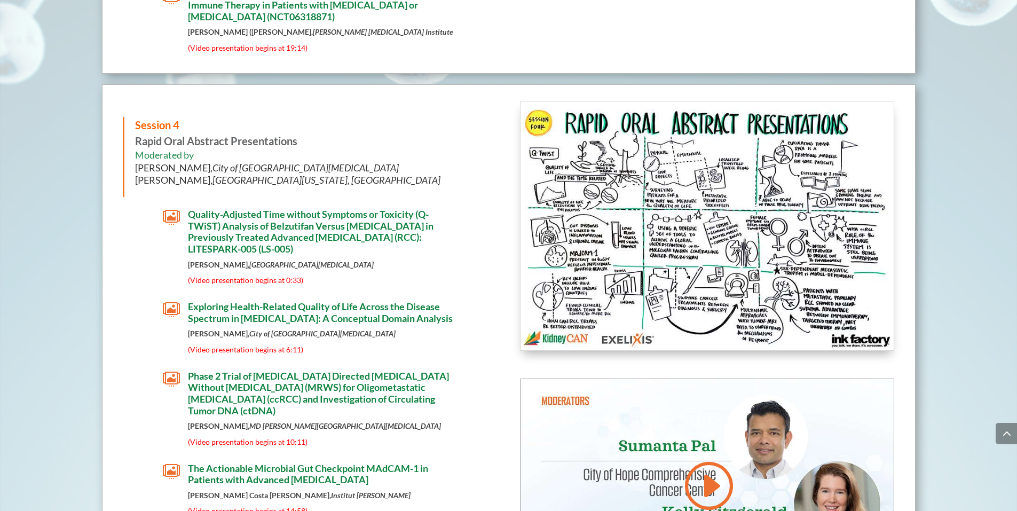
scroll to position [3408, 0]
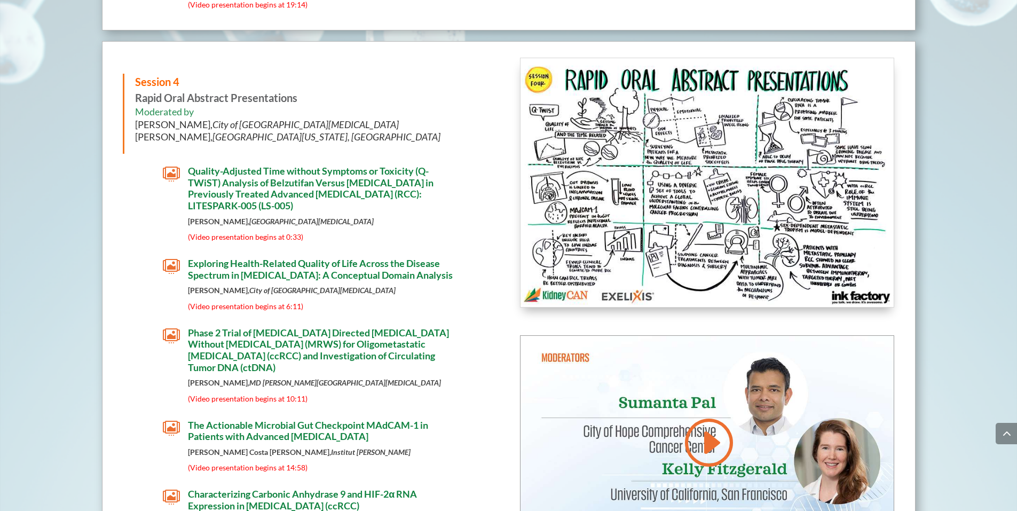
drag, startPoint x: 133, startPoint y: 89, endPoint x: 297, endPoint y: 94, distance: 163.4
click at [297, 94] on div "Session 4 Rapid Oral Abstract Presentations Moderated by Sumanta Pal, City of H…" at bounding box center [310, 114] width 374 height 80
copy strong "Rapid Oral Abstract Presentations"
click at [269, 166] on span "Quality-Adjusted Time without Symptoms or Toxicity (Q-TWiST) Analysis of Belzut…" at bounding box center [310, 188] width 245 height 46
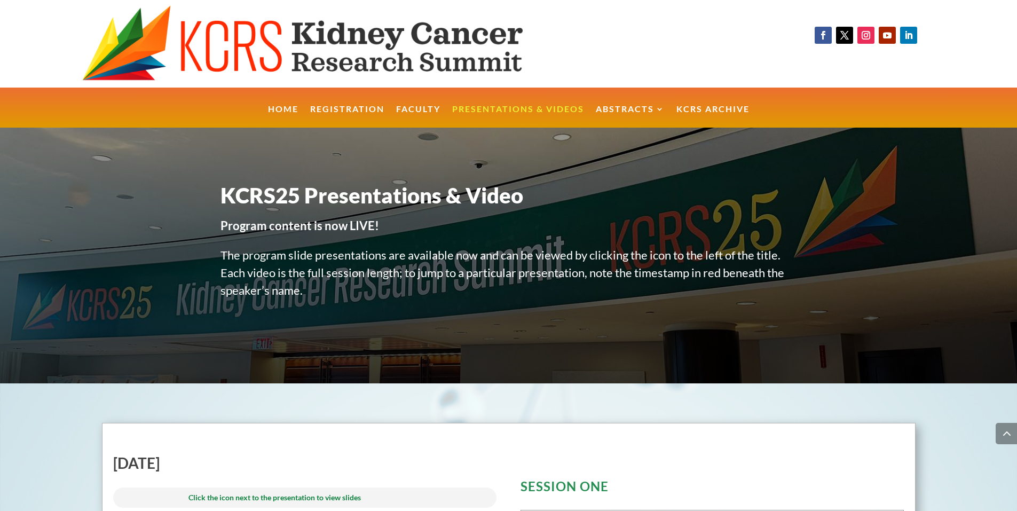
scroll to position [3408, 0]
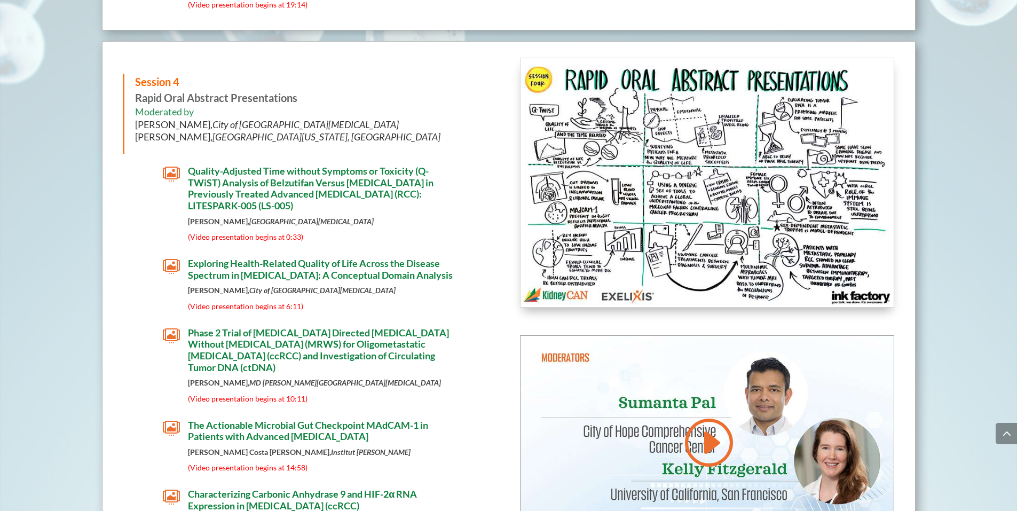
click at [259, 346] on span "Phase 2 Trial of [MEDICAL_DATA] Directed [MEDICAL_DATA] Without [MEDICAL_DATA] …" at bounding box center [318, 350] width 261 height 46
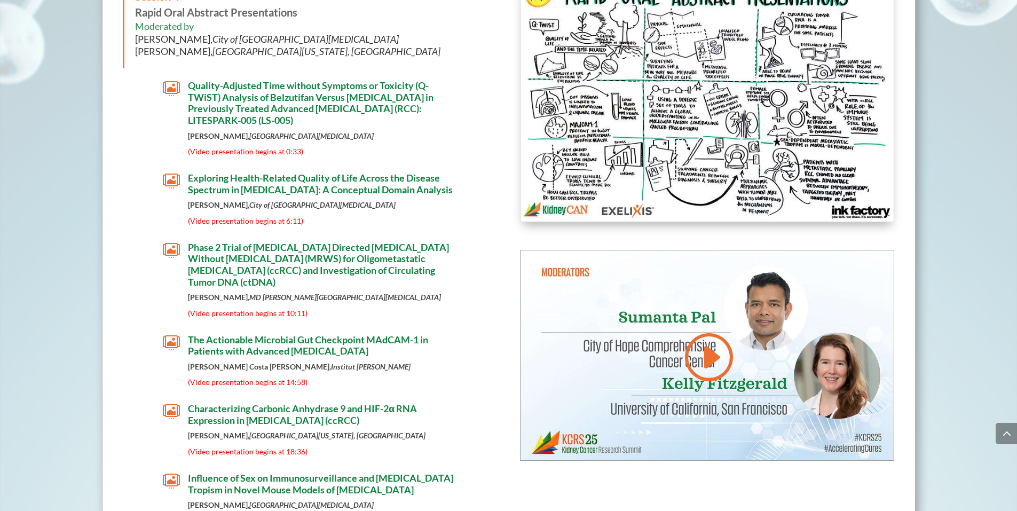
click at [303, 416] on span "Characterizing Carbonic Anhydrase 9 and HIF-2α RNA Expression in [MEDICAL_DATA]…" at bounding box center [302, 413] width 229 height 23
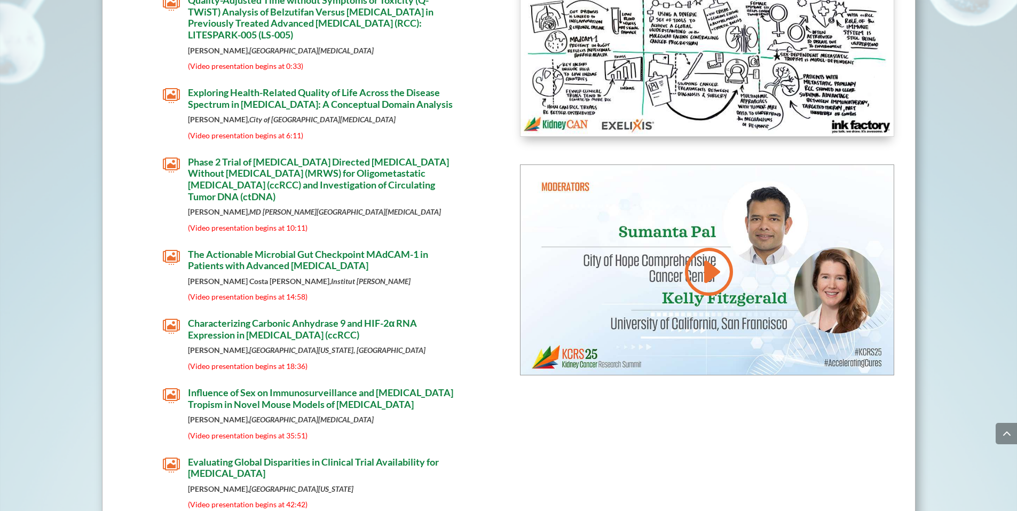
scroll to position [3578, 0]
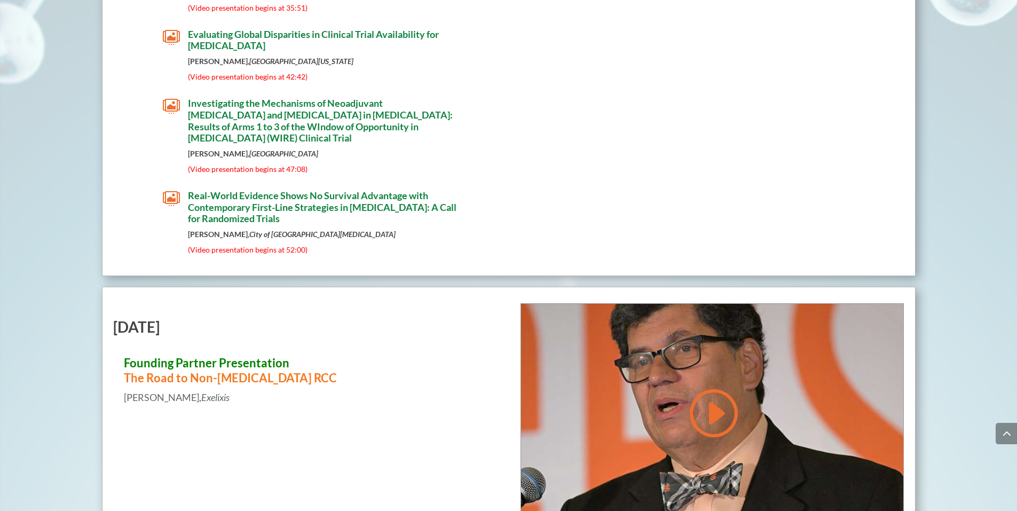
scroll to position [4091, 0]
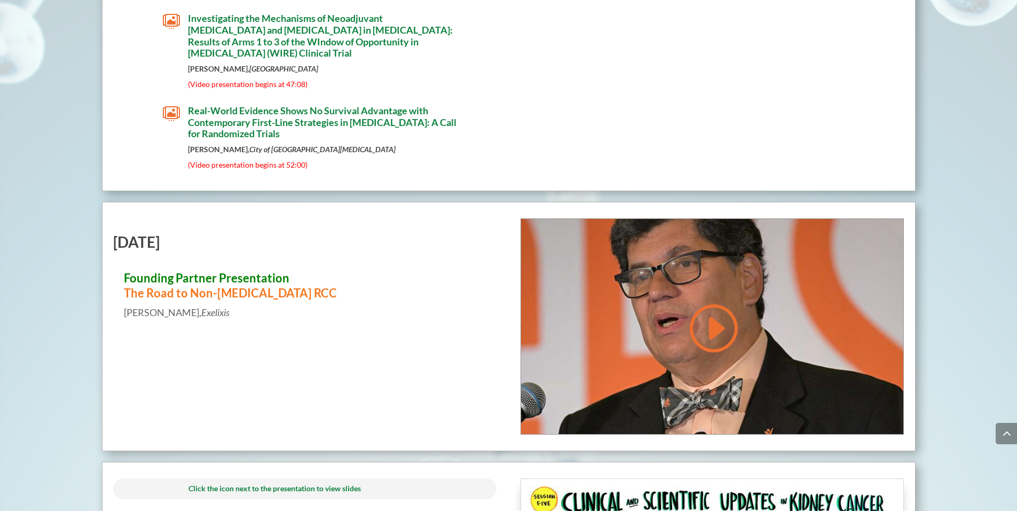
click at [261, 35] on span "Investigating the Mechanisms of Neoadjuvant [MEDICAL_DATA] and [MEDICAL_DATA] i…" at bounding box center [320, 35] width 265 height 46
click at [288, 130] on span "Real-World Evidence Shows No Survival Advantage with Contemporary First-Line St…" at bounding box center [322, 122] width 268 height 35
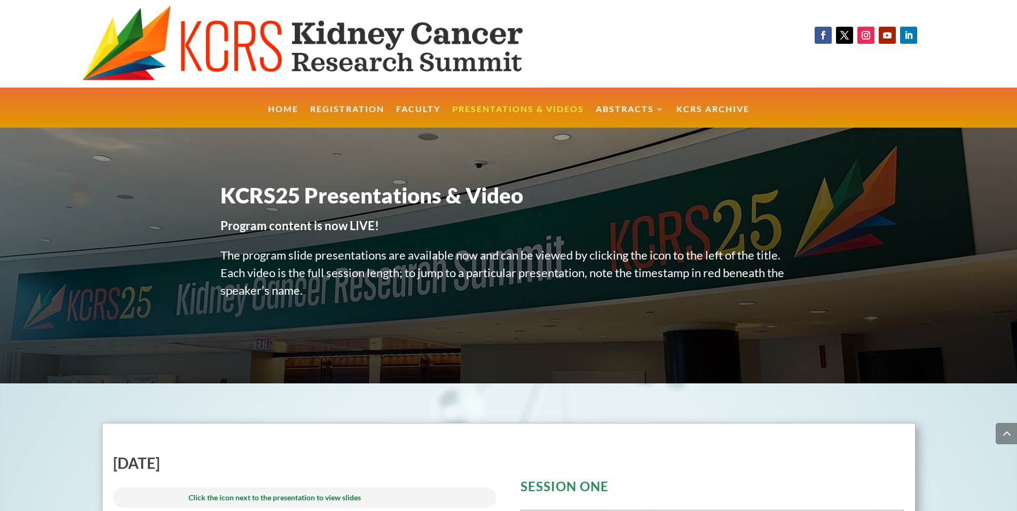
scroll to position [4091, 0]
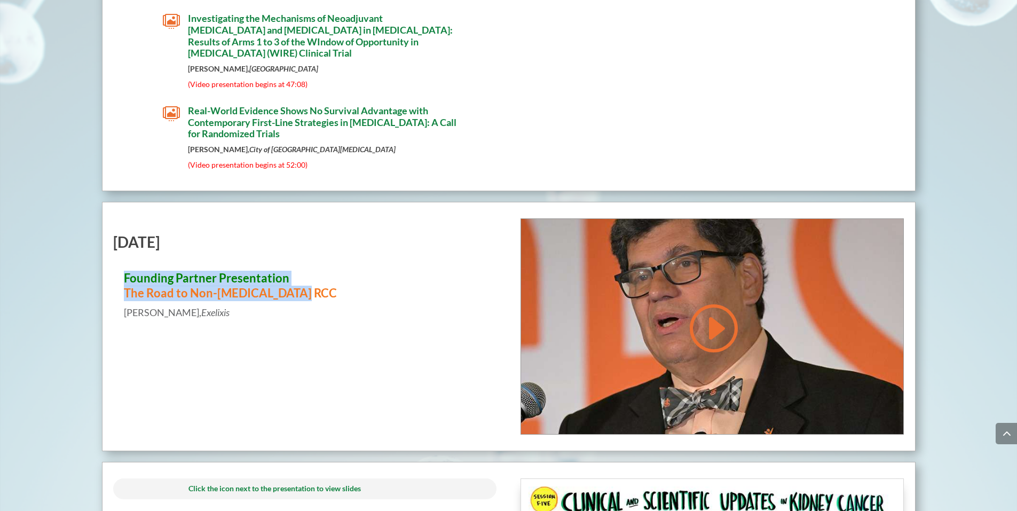
drag, startPoint x: 122, startPoint y: 279, endPoint x: 295, endPoint y: 301, distance: 173.8
click at [295, 301] on div "Founding Partner Presentation The Road to Non-[MEDICAL_DATA] RCC [PERSON_NAME],…" at bounding box center [305, 298] width 384 height 54
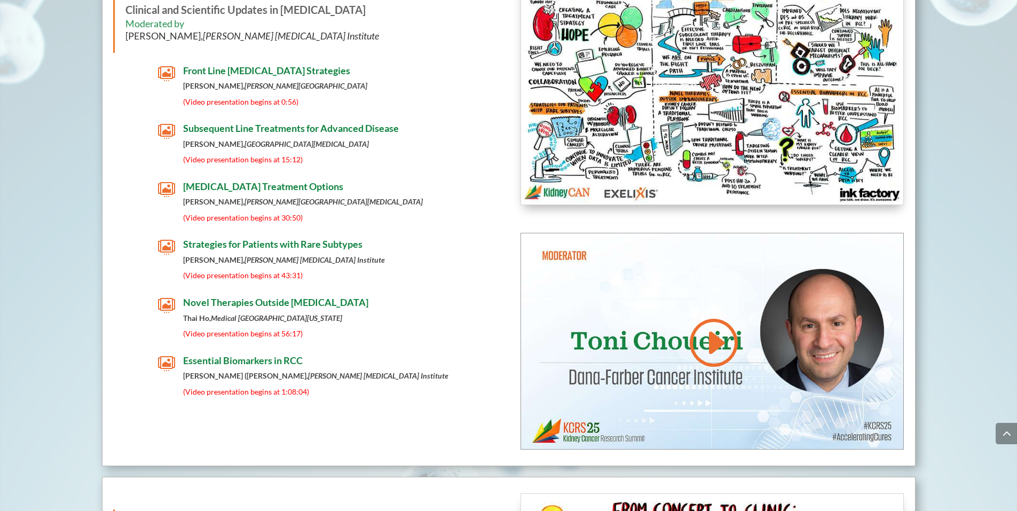
scroll to position [4618, 0]
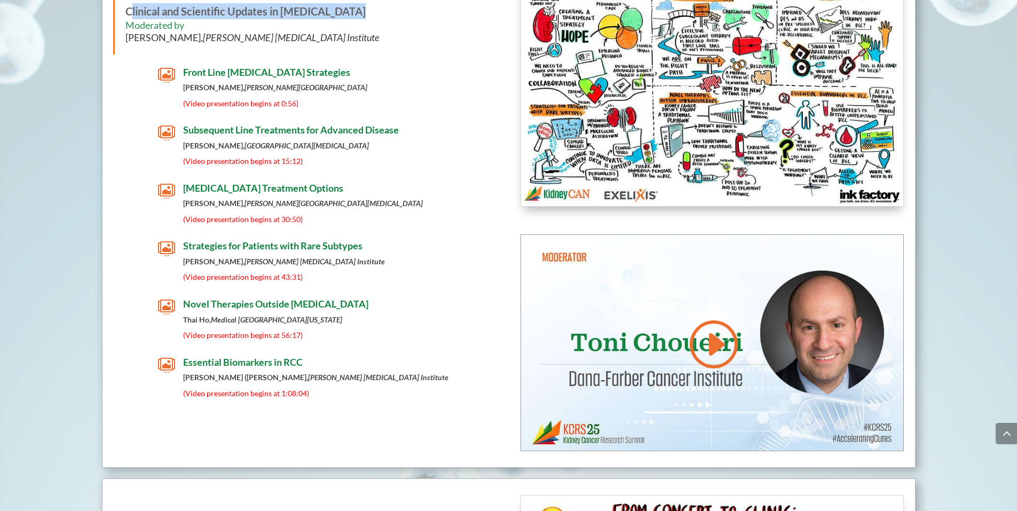
drag, startPoint x: 226, startPoint y: 13, endPoint x: 355, endPoint y: 13, distance: 129.7
click at [355, 13] on p "Session 5 Clinical and Scientific Updates in Kidney Cancer" at bounding box center [305, 3] width 361 height 32
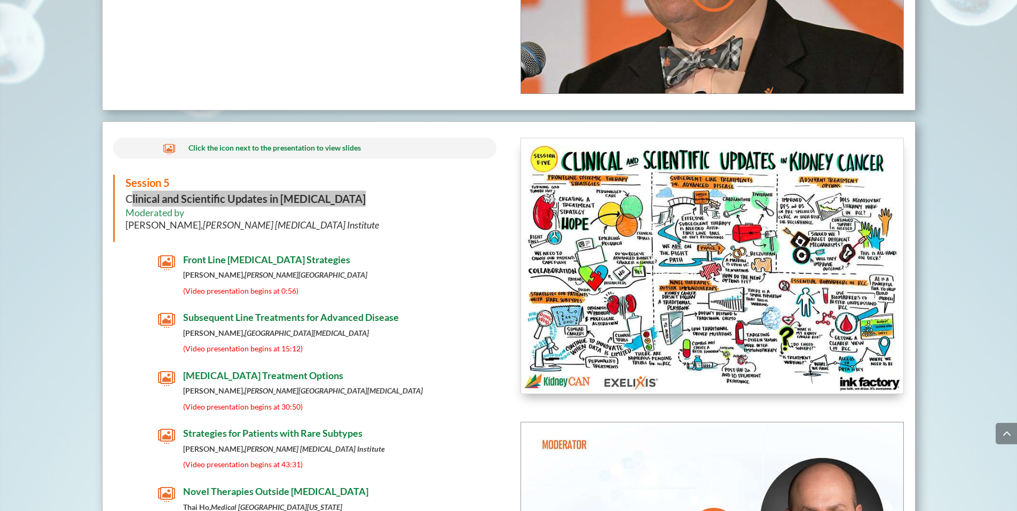
scroll to position [4432, 0]
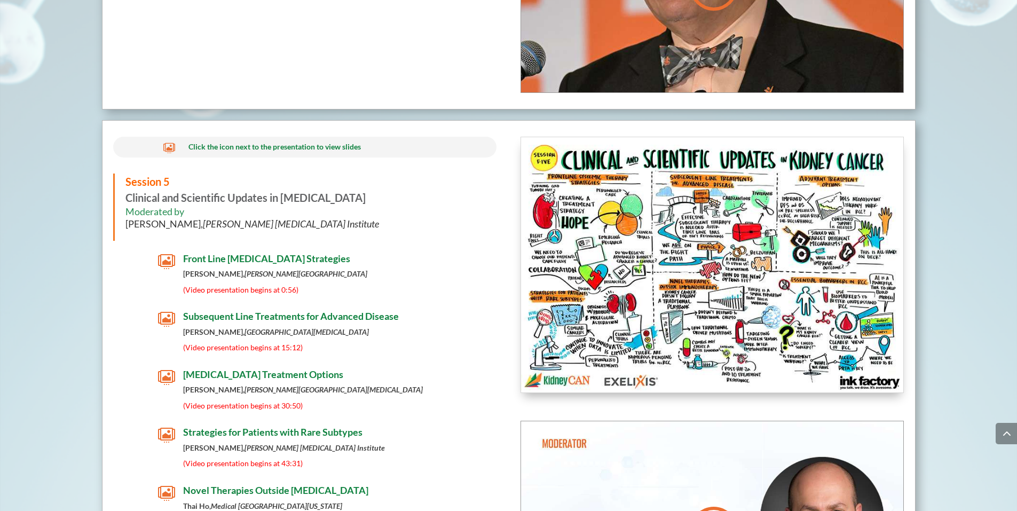
click at [256, 261] on span "Front Line [MEDICAL_DATA] Strategies" at bounding box center [266, 258] width 167 height 12
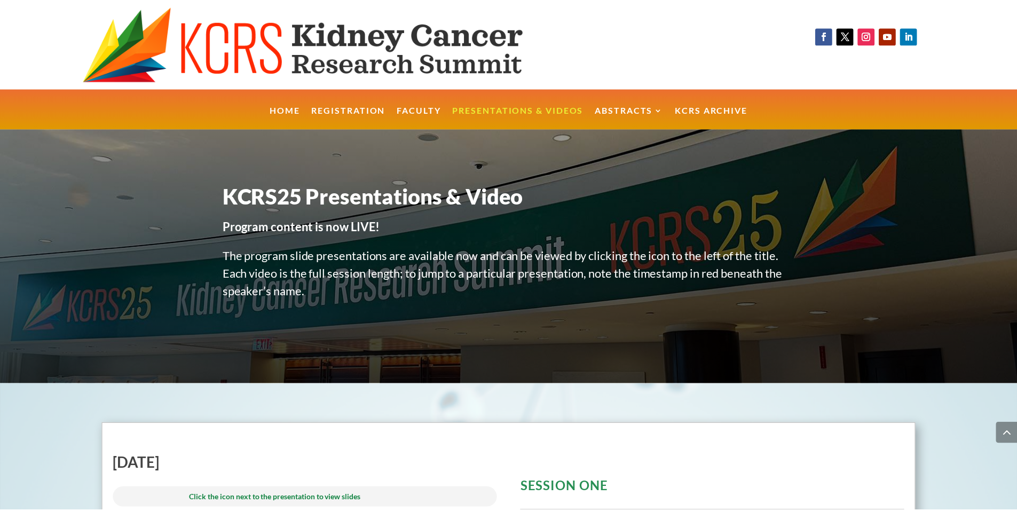
scroll to position [4432, 0]
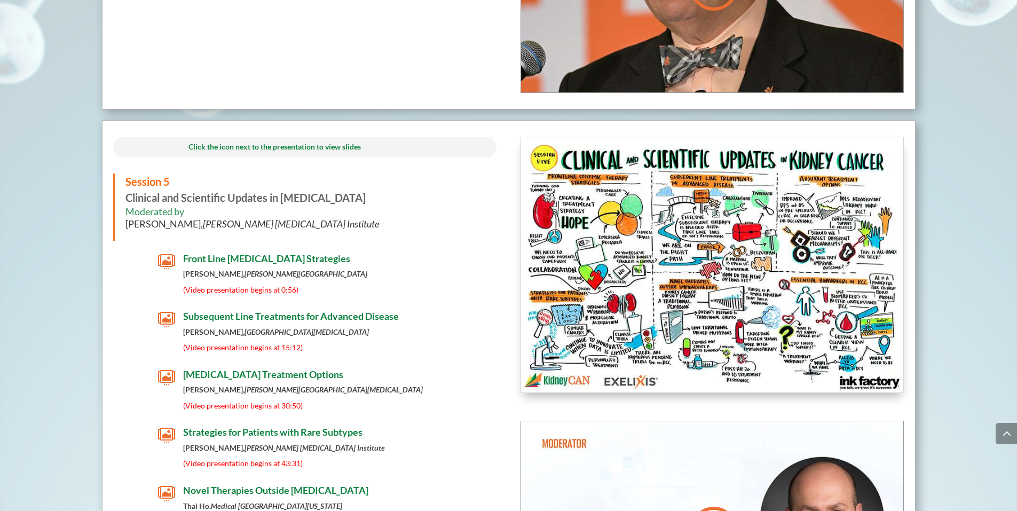
click at [296, 342] on div " Click the icon next to the presentation to view slides Session 5 Clinical and…" at bounding box center [305, 363] width 384 height 452
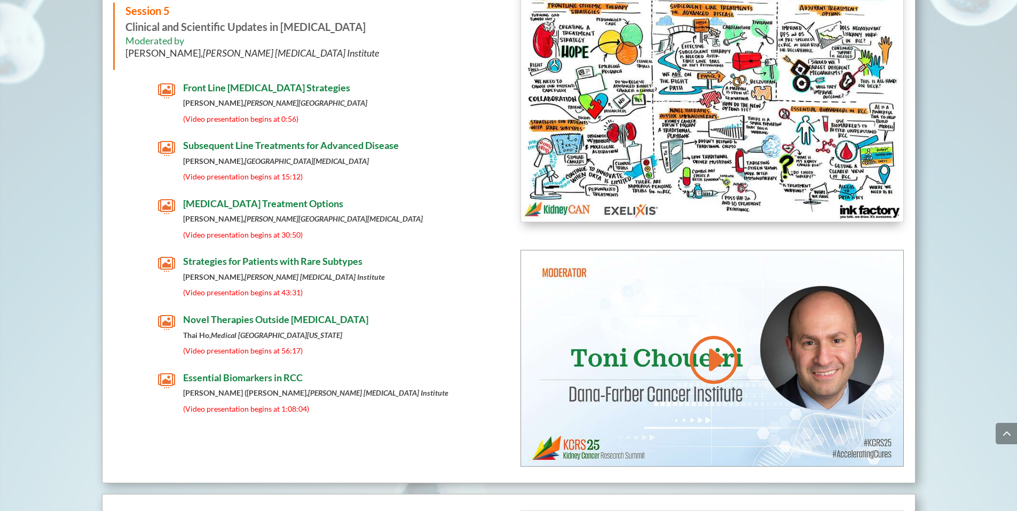
drag, startPoint x: 264, startPoint y: 235, endPoint x: 263, endPoint y: 146, distance: 89.1
click at [265, 234] on span "(Video presentation begins at 30:50)" at bounding box center [243, 234] width 120 height 9
click at [263, 146] on span "Subsequent Line Treatments for Advanced Disease" at bounding box center [291, 145] width 216 height 12
click at [257, 325] on span "Novel Therapies Outside [MEDICAL_DATA]" at bounding box center [275, 319] width 185 height 12
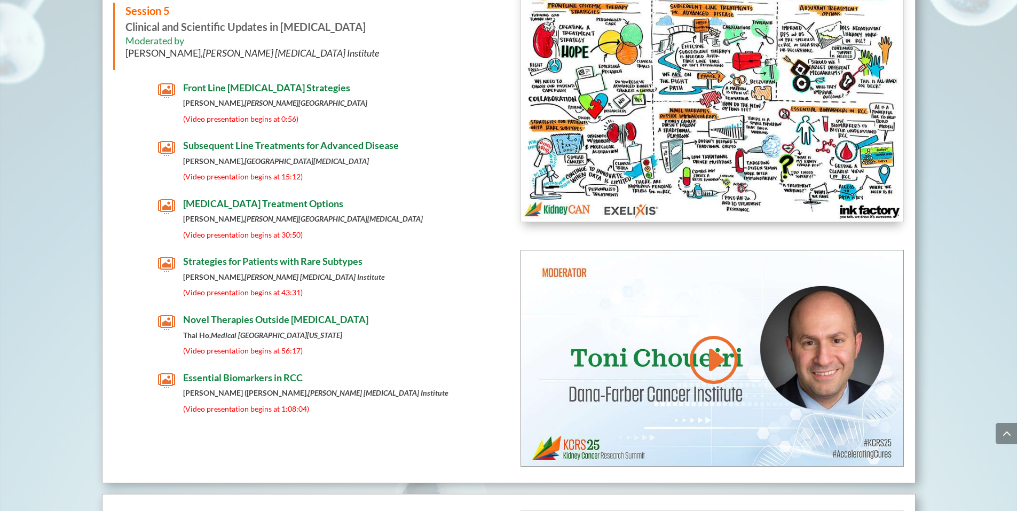
scroll to position [4603, 0]
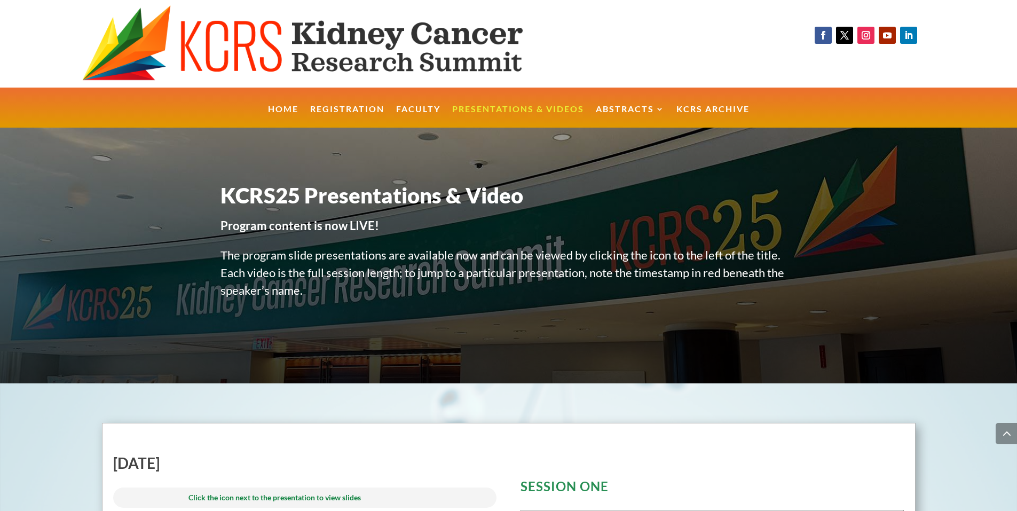
scroll to position [4603, 0]
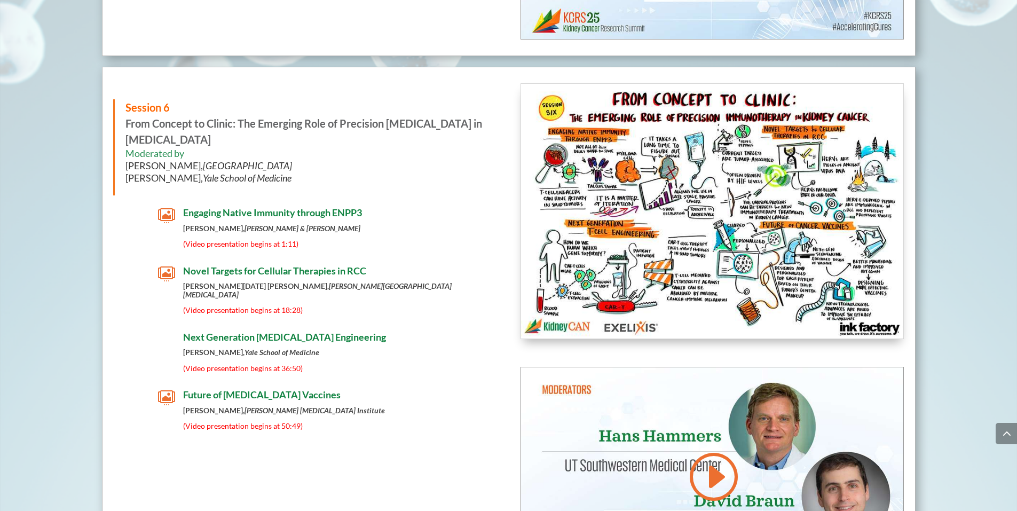
drag, startPoint x: 128, startPoint y: 212, endPoint x: 142, endPoint y: 189, distance: 26.6
click at [148, 212] on div " Engaging Native Immunity through ENPP3 [PERSON_NAME], [PERSON_NAME] & [PERSON…" at bounding box center [305, 230] width 384 height 46
drag, startPoint x: 125, startPoint y: 125, endPoint x: 225, endPoint y: 136, distance: 100.9
click at [225, 136] on p "Session 6 From Concept to Clinic: The Emerging Role of Precision Immunotherapy …" at bounding box center [305, 123] width 361 height 48
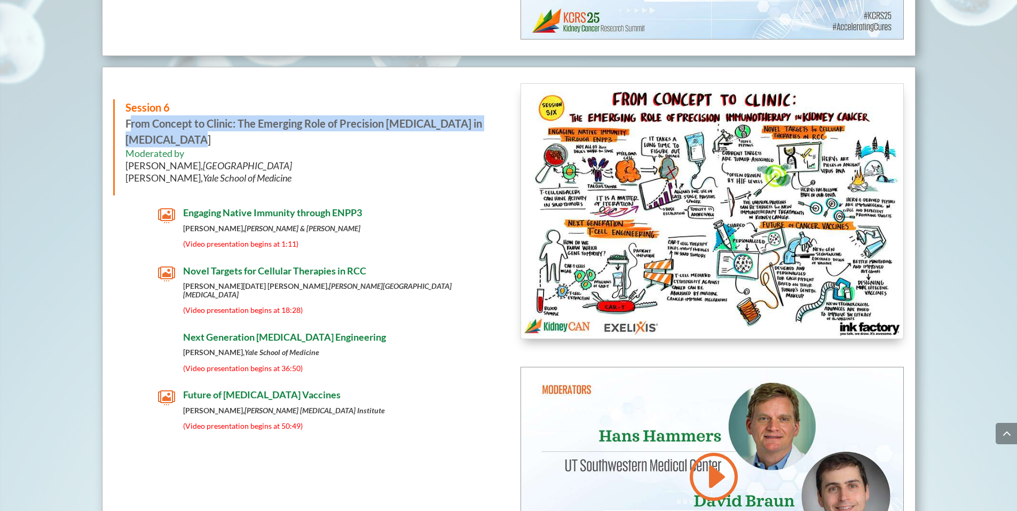
scroll to position [5030, 0]
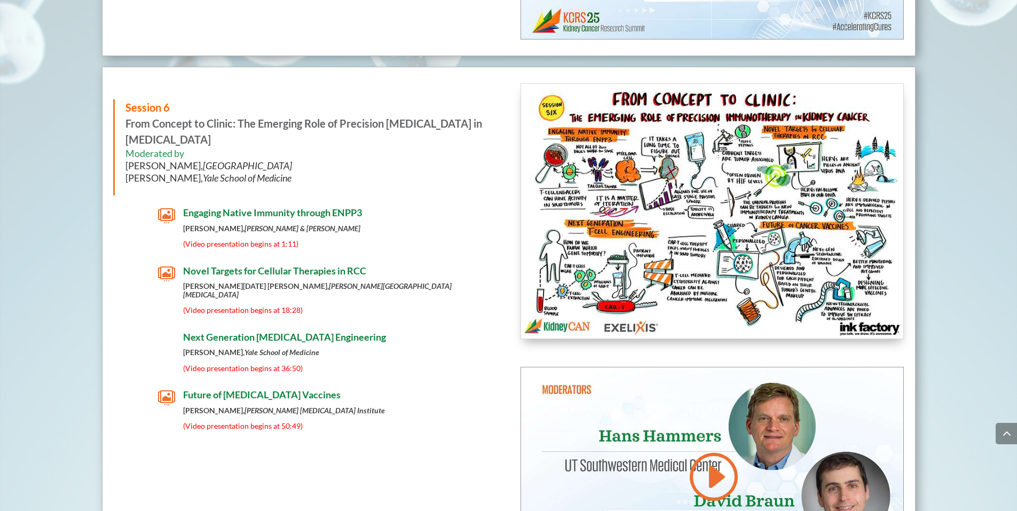
click at [277, 217] on span "Engaging Native Immunity through ENPP3" at bounding box center [272, 213] width 179 height 12
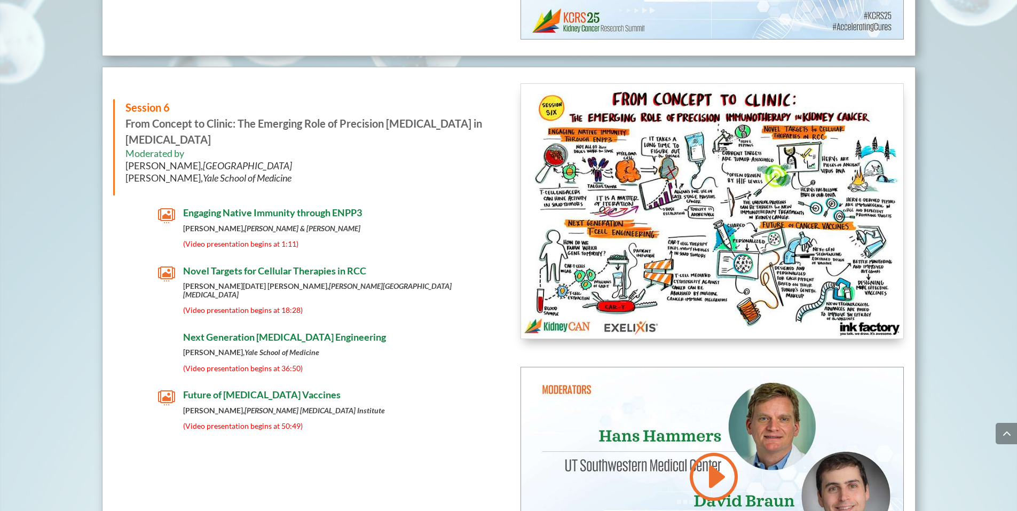
scroll to position [5030, 0]
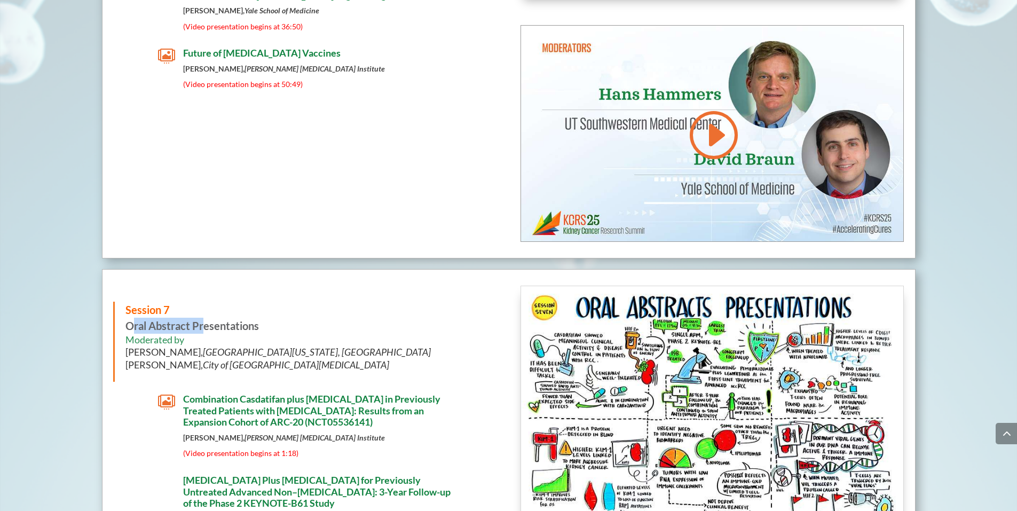
drag, startPoint x: 122, startPoint y: 329, endPoint x: 164, endPoint y: 325, distance: 42.4
click at [164, 325] on div "Session 7 Oral Abstract Presentations Moderated by Rana McKay, University of Ca…" at bounding box center [305, 341] width 384 height 80
drag, startPoint x: 257, startPoint y: 328, endPoint x: 121, endPoint y: 332, distance: 136.7
click at [121, 332] on div "Session 7 Oral Abstract Presentations Moderated by Rana McKay, University of Ca…" at bounding box center [305, 341] width 384 height 80
copy strong "Oral Abstract Presentations"
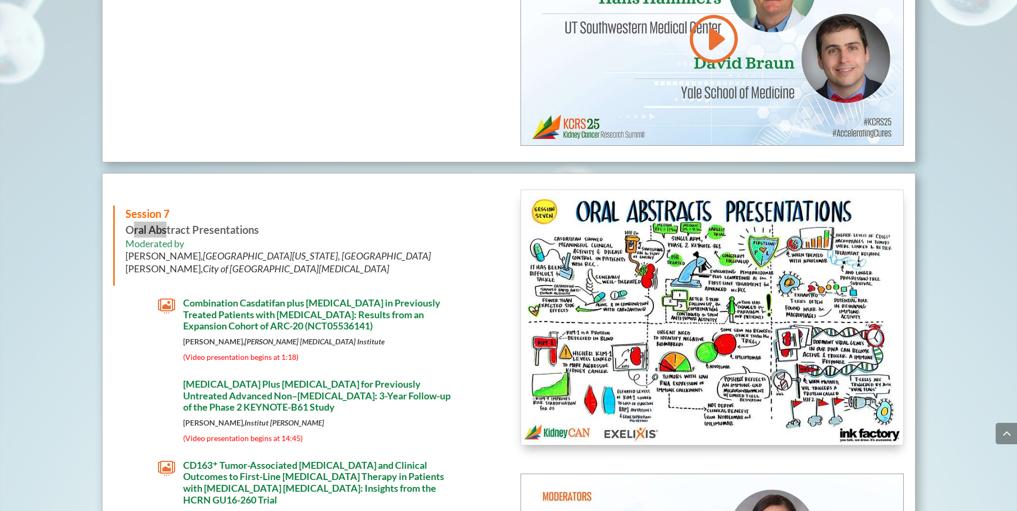
scroll to position [5542, 0]
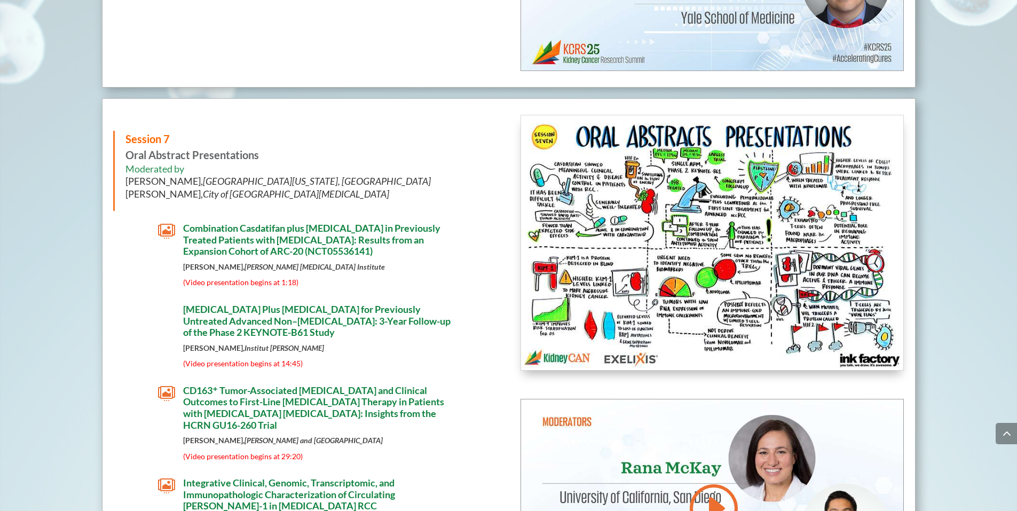
click at [233, 242] on span "Combination Casdatifan plus [MEDICAL_DATA] in Previously Treated Patients with …" at bounding box center [311, 239] width 257 height 35
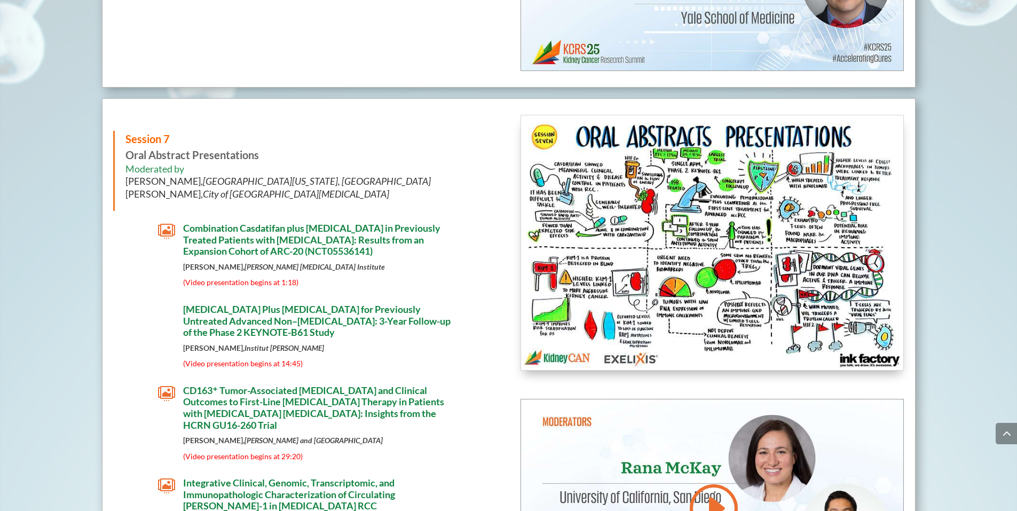
scroll to position [5542, 0]
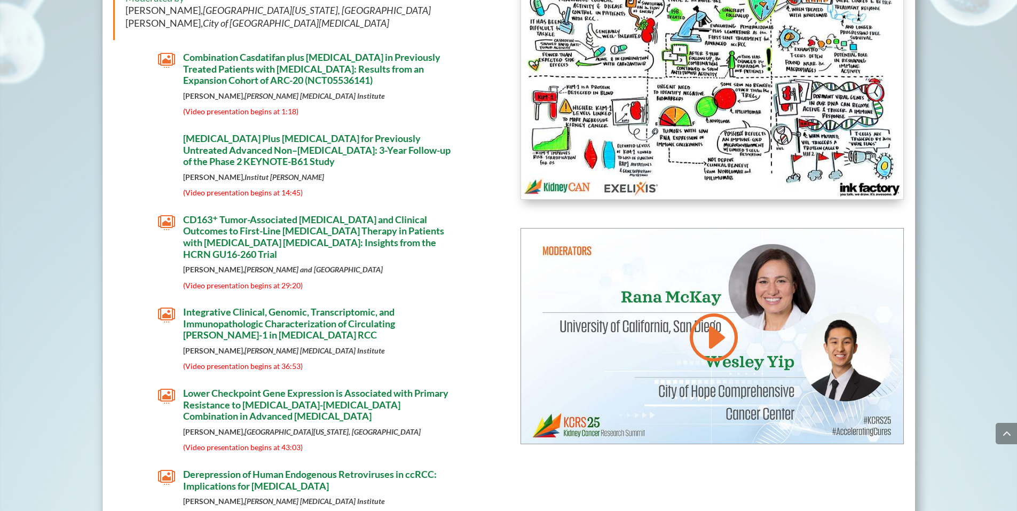
scroll to position [5798, 0]
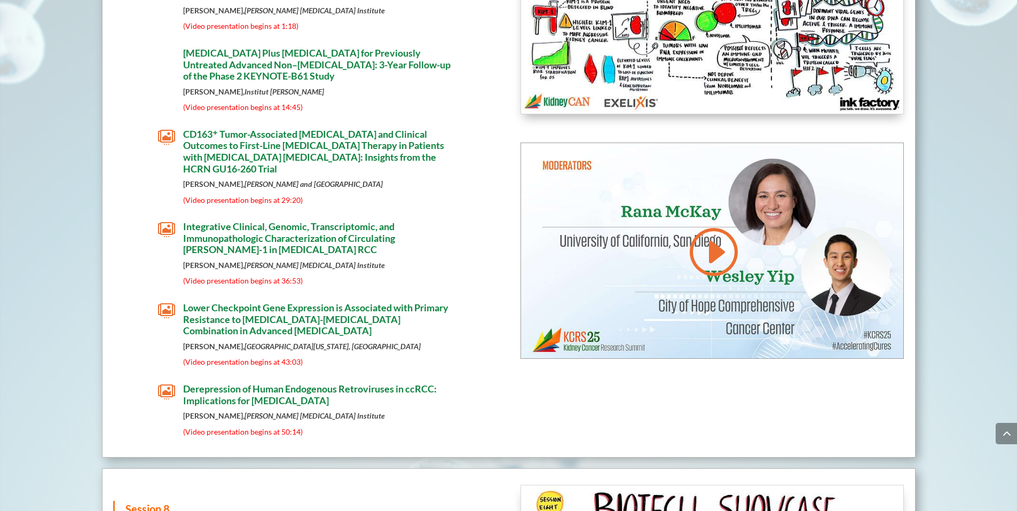
click at [242, 235] on span "Integrative Clinical, Genomic, Transcriptomic, and Immunopathologic Characteriz…" at bounding box center [289, 237] width 212 height 35
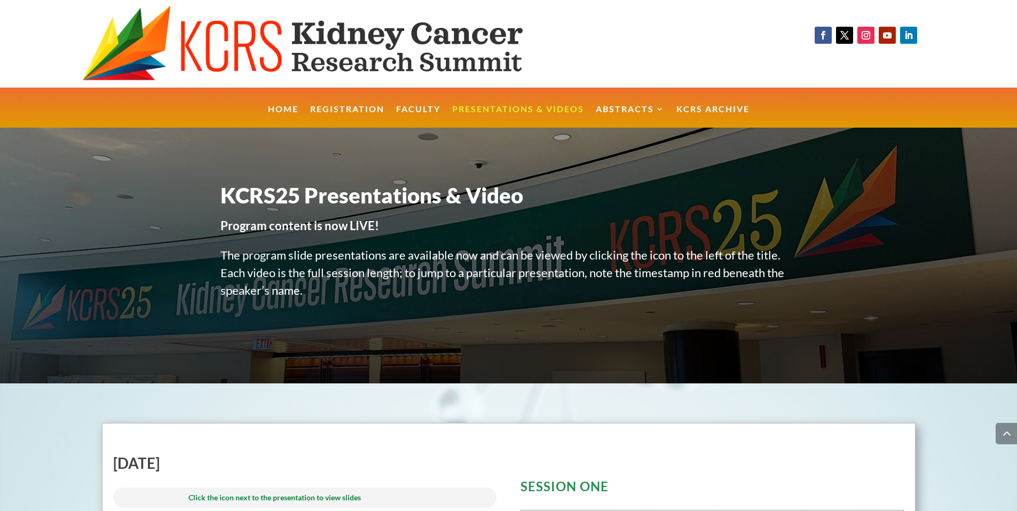
scroll to position [5798, 0]
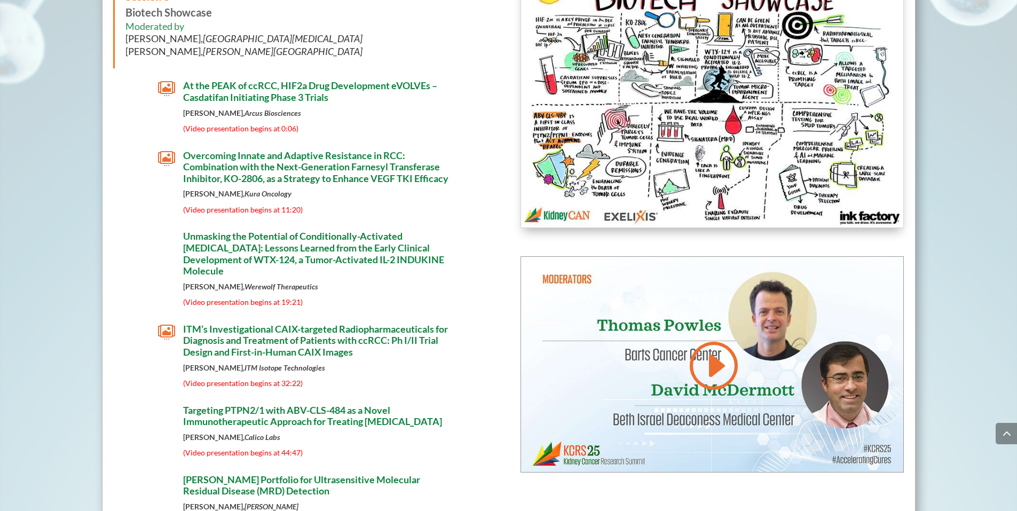
scroll to position [6225, 0]
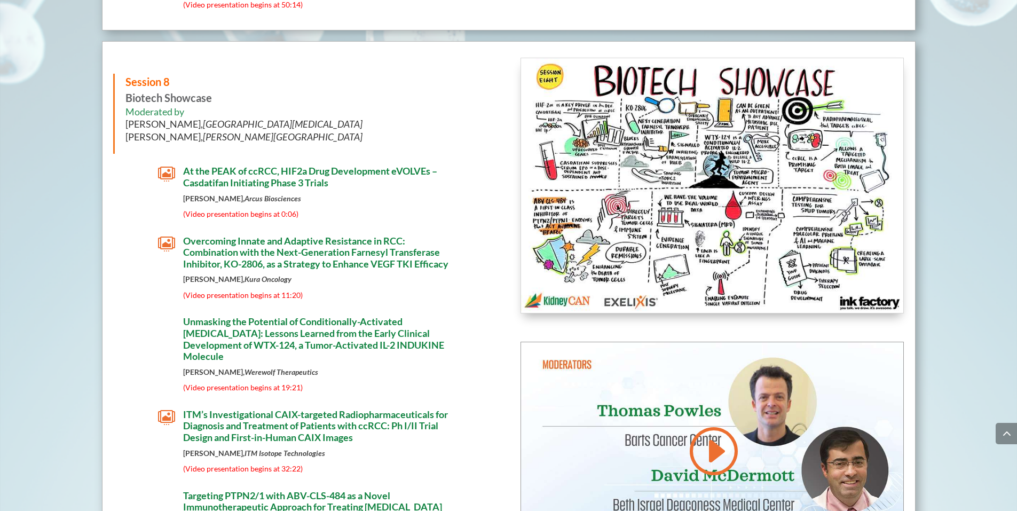
drag, startPoint x: 125, startPoint y: 101, endPoint x: 212, endPoint y: 101, distance: 87.0
click at [212, 101] on p "Session 8 Biotech Showcase" at bounding box center [305, 90] width 361 height 32
copy strong "Biotech Showcase"
click at [261, 177] on span "At the PEAK of ccRCC, HIF2a Drug Development eVOLVEs – Casdatifan Initiating Ph…" at bounding box center [310, 176] width 254 height 23
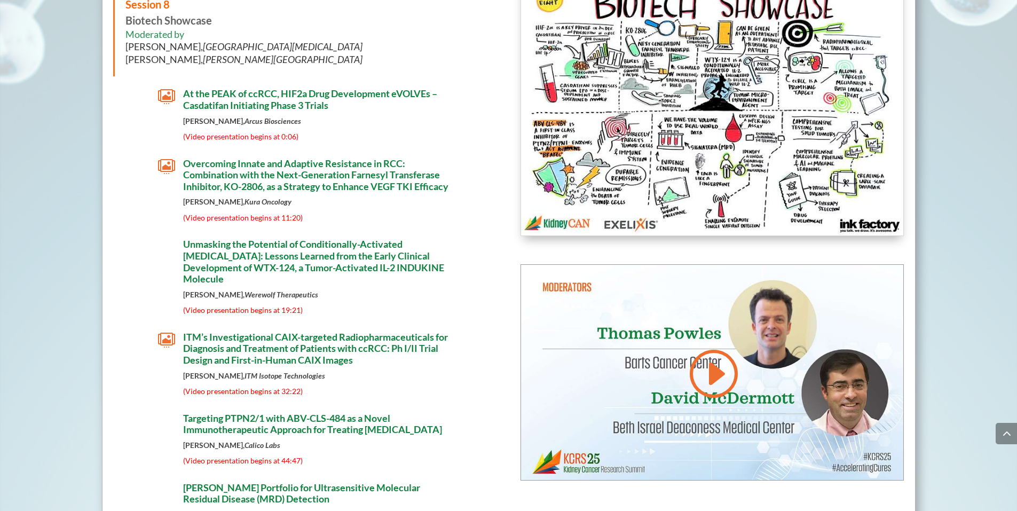
scroll to position [6311, 0]
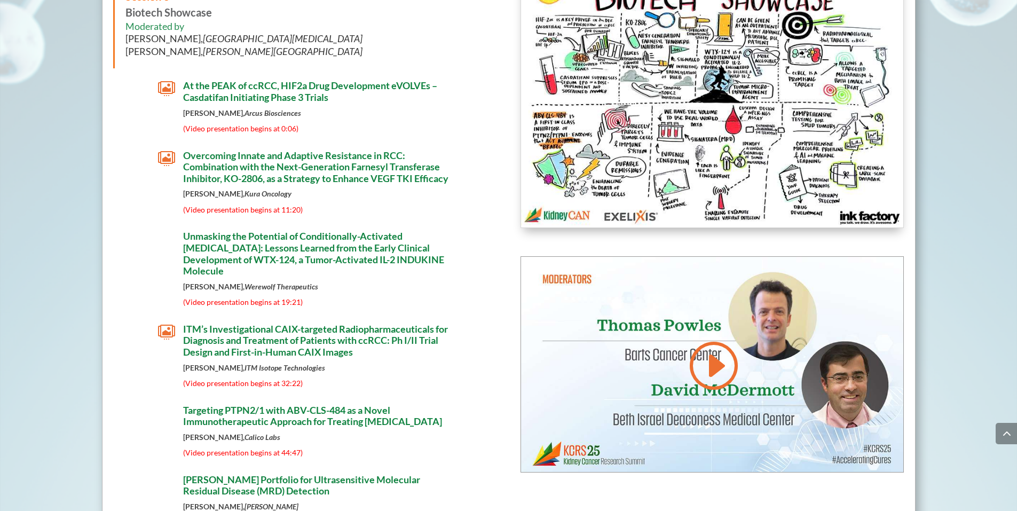
click at [236, 167] on span "Overcoming Innate and Adaptive Resistance in RCC: Combination with the Next-Gen…" at bounding box center [315, 166] width 265 height 35
click at [252, 356] on span "ITM’s Investigational CAIX-targeted Radiopharmaceuticals for Diagnosis and Trea…" at bounding box center [315, 340] width 265 height 35
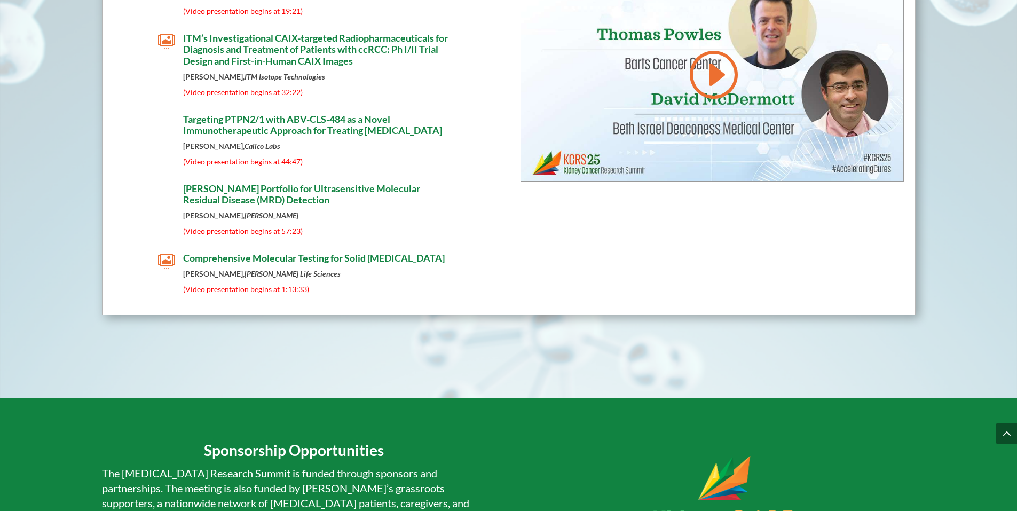
scroll to position [6652, 0]
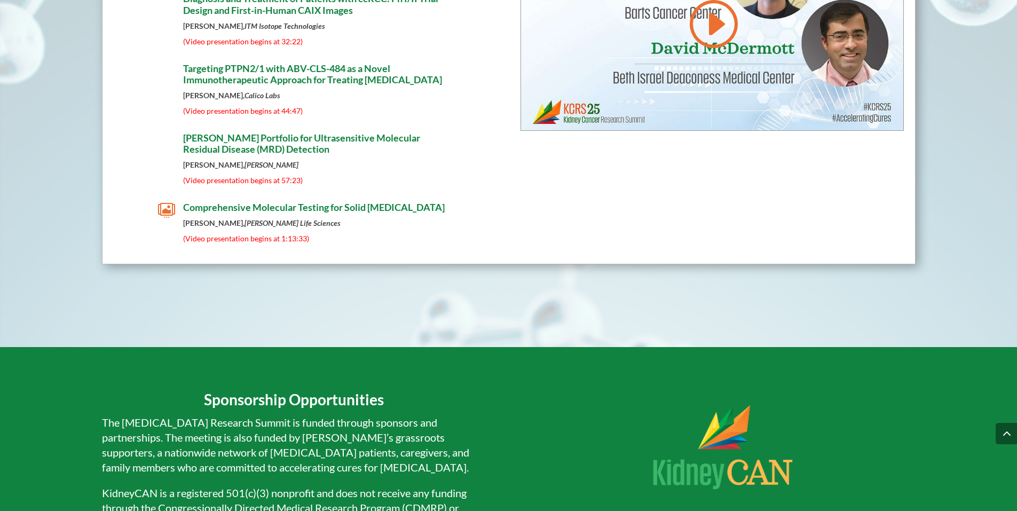
click at [271, 213] on span "Comprehensive Molecular Testing for Solid [MEDICAL_DATA]" at bounding box center [313, 207] width 261 height 12
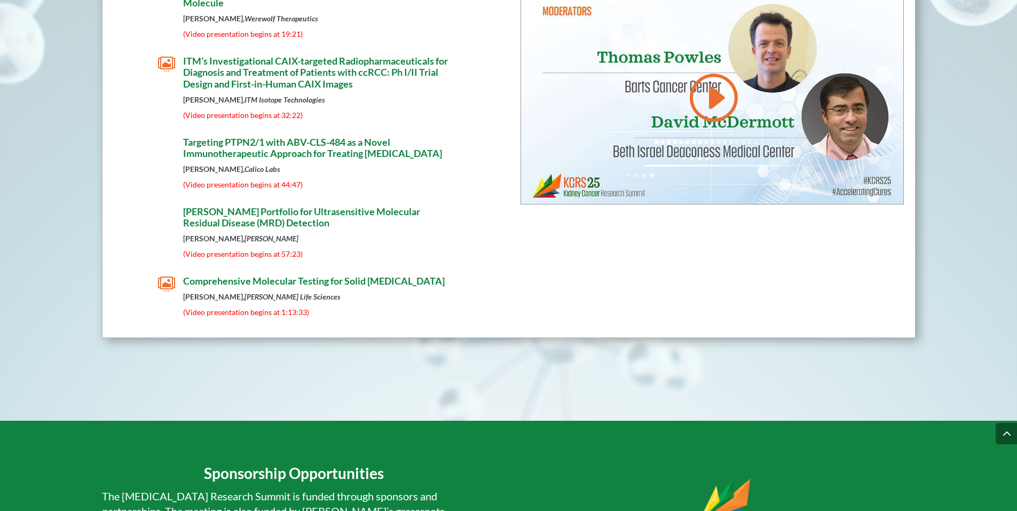
scroll to position [6512, 0]
